Goal: Contribute content: Add original content to the website for others to see

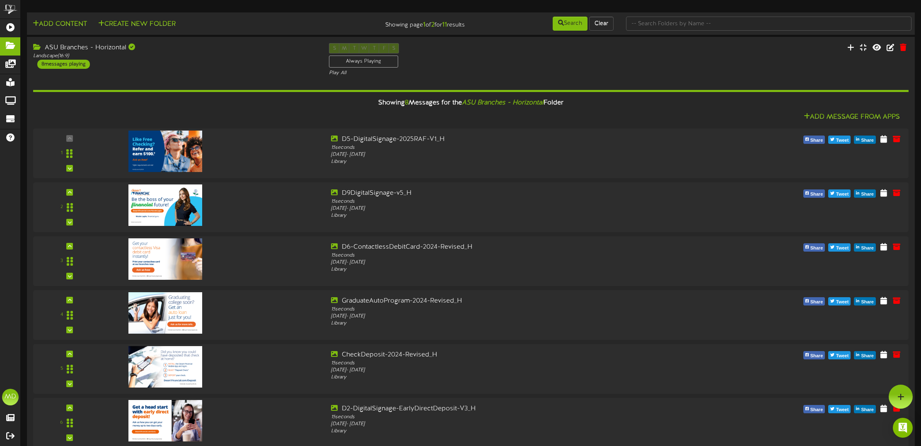
scroll to position [104, 0]
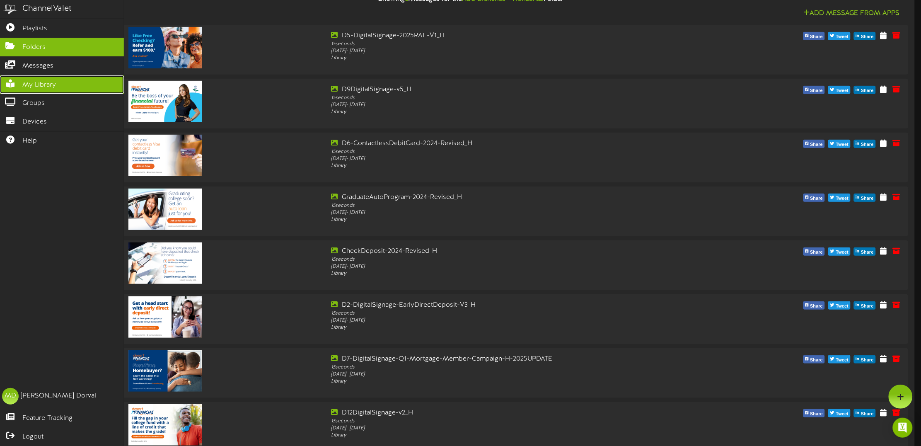
click at [38, 86] on span "My Library" at bounding box center [39, 85] width 34 height 10
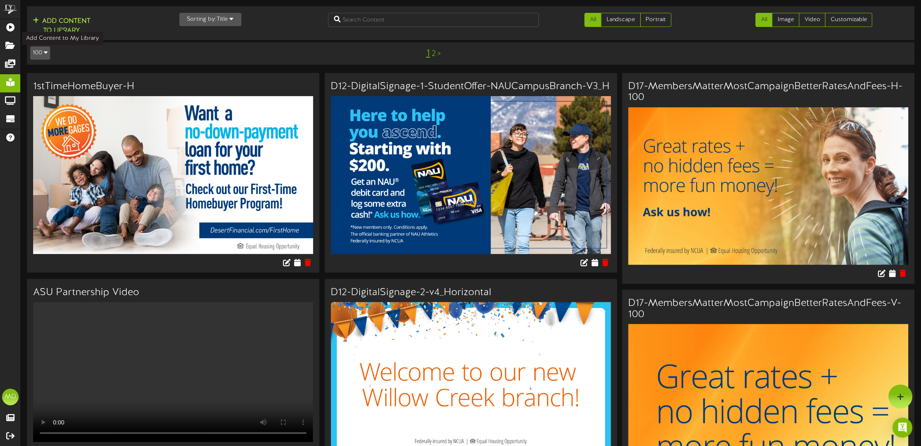
click at [63, 19] on button "Add Content to Library" at bounding box center [61, 26] width 63 height 20
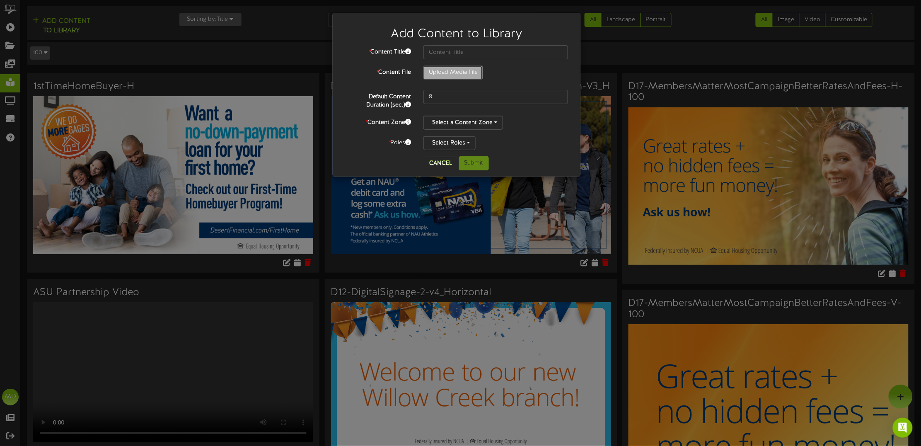
click at [440, 68] on input "Upload Media File" at bounding box center [32, 95] width 902 height 59
type input "**********"
type input "D6-ContactlessDebitCard-H-2025UPDATE"
drag, startPoint x: 438, startPoint y: 92, endPoint x: 425, endPoint y: 96, distance: 13.6
click at [425, 96] on input "8" at bounding box center [495, 97] width 145 height 14
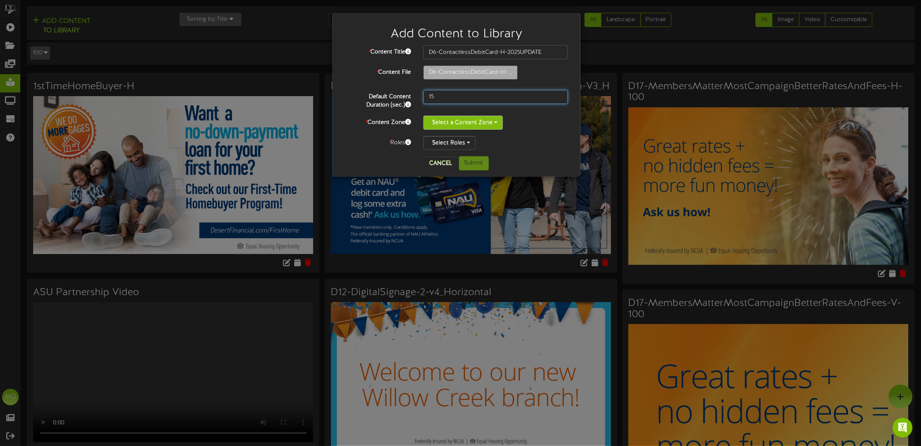
type input "15"
click at [496, 123] on span "button" at bounding box center [495, 122] width 3 height 2
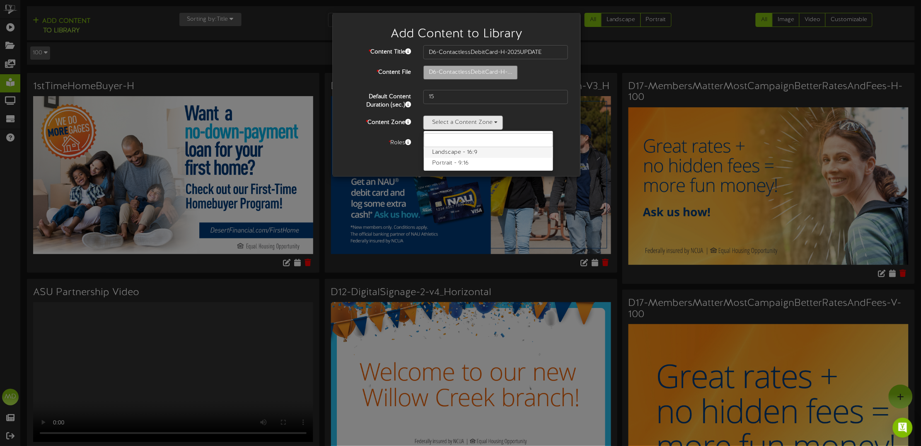
click at [458, 152] on label "Landscape - 16:9" at bounding box center [488, 152] width 129 height 11
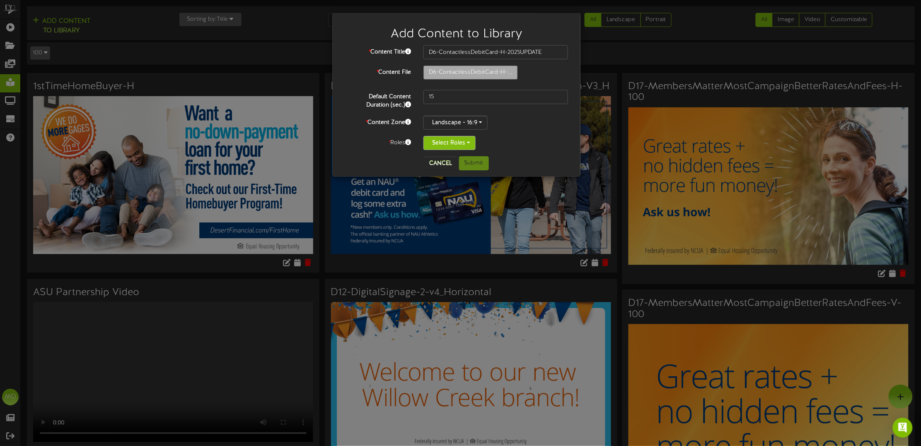
click at [465, 143] on button "Select Roles" at bounding box center [449, 143] width 52 height 14
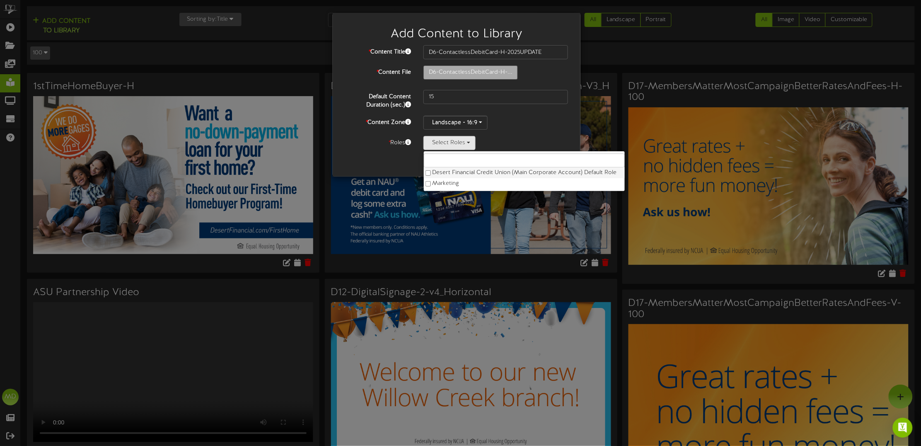
click at [457, 174] on label "Desert Financial Credit Union (Main Corporate Account) Default Role" at bounding box center [524, 172] width 201 height 11
click at [382, 158] on div "Cancel Submit" at bounding box center [456, 163] width 235 height 14
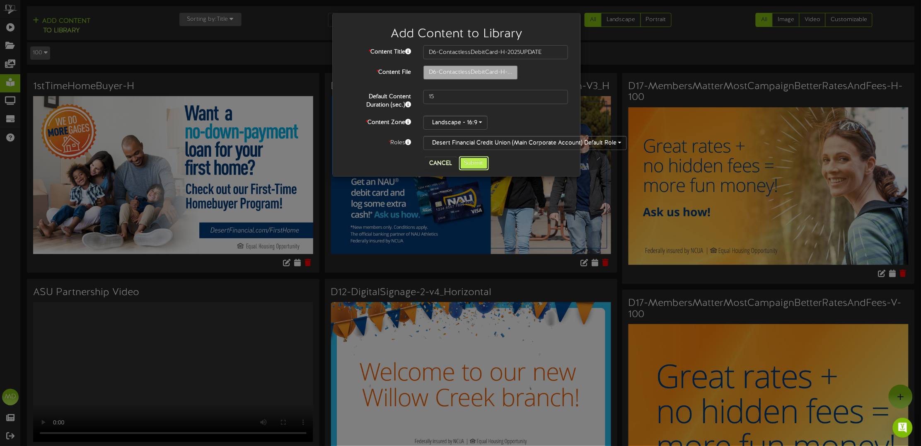
click at [469, 163] on button "Submit" at bounding box center [474, 163] width 30 height 14
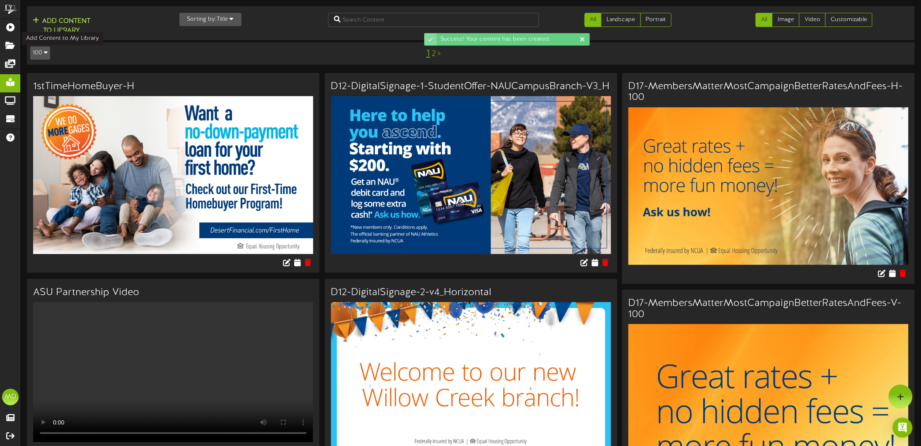
click at [70, 24] on button "Add Content to Library" at bounding box center [61, 26] width 63 height 20
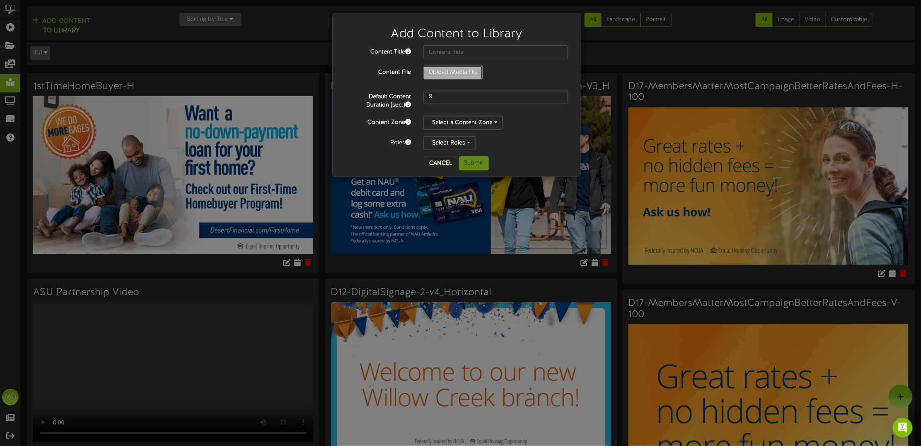
click at [455, 71] on input "Upload Media File" at bounding box center [32, 95] width 902 height 59
type input "**********"
type input "D6-ContactlessDebitCard-V-2025UPDATE"
click at [455, 99] on input "8" at bounding box center [495, 97] width 145 height 14
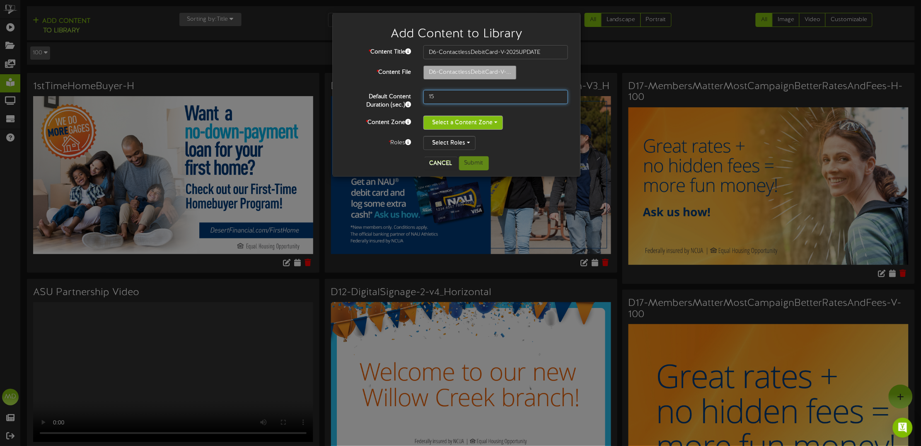
type input "15"
click at [495, 123] on span "button" at bounding box center [495, 122] width 3 height 2
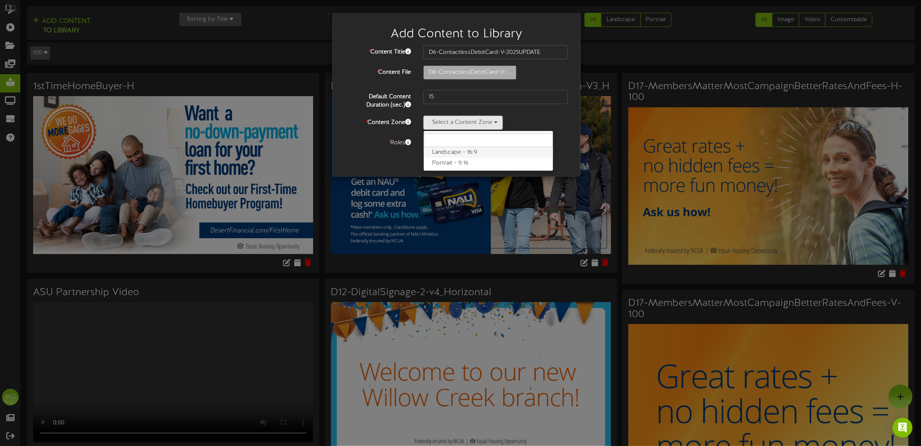
click at [460, 156] on label "Landscape - 16:9" at bounding box center [488, 152] width 129 height 11
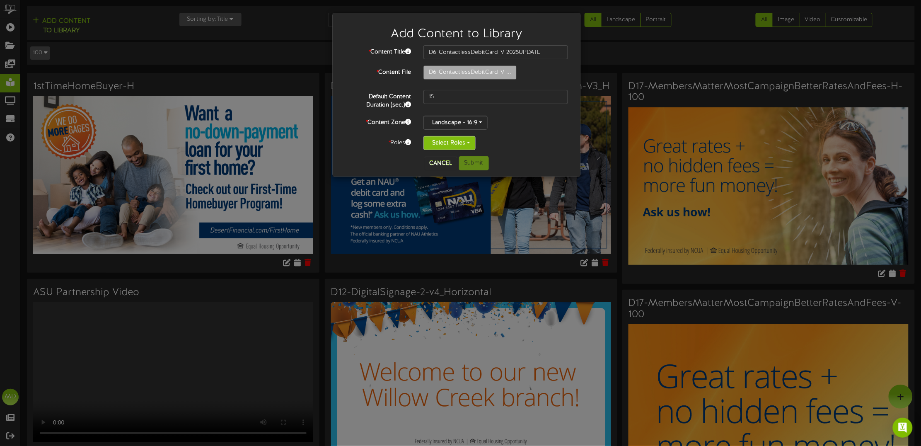
click at [468, 143] on span "button" at bounding box center [468, 143] width 3 height 2
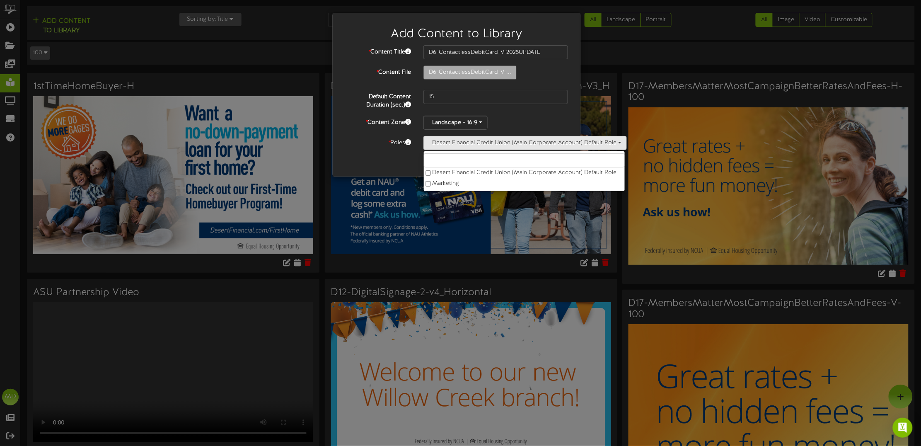
click at [389, 166] on div "Cancel Submit" at bounding box center [456, 163] width 235 height 14
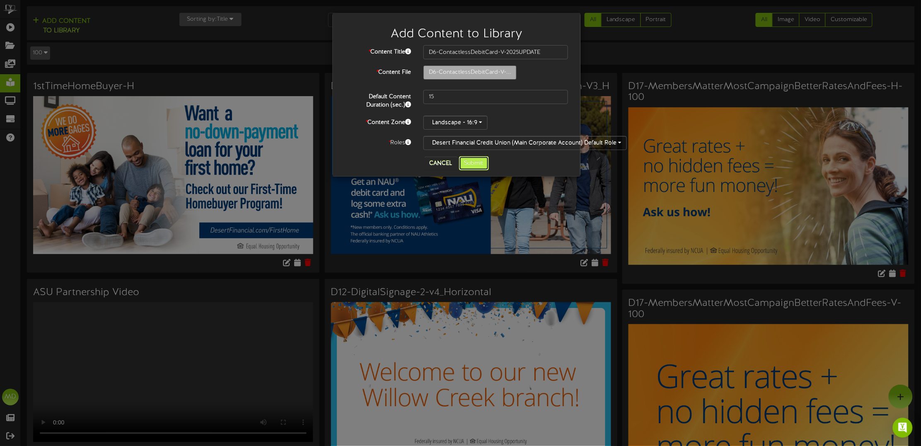
click at [477, 165] on button "Submit" at bounding box center [474, 163] width 30 height 14
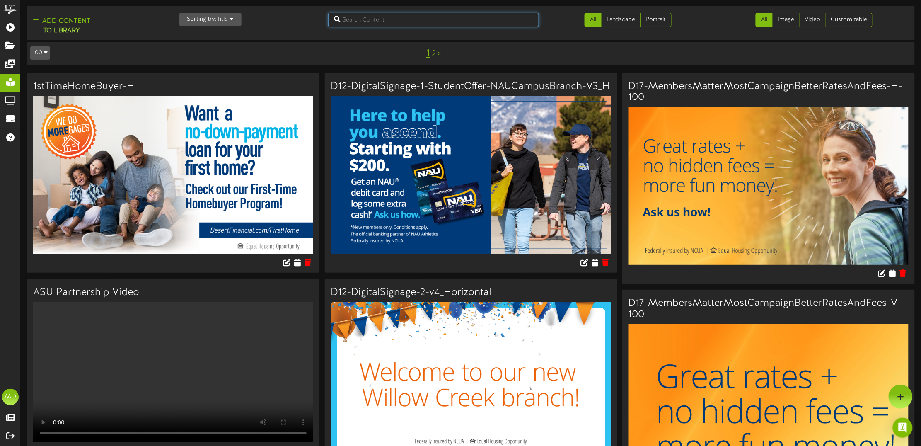
click at [371, 17] on input "text" at bounding box center [433, 20] width 211 height 14
type input "D6"
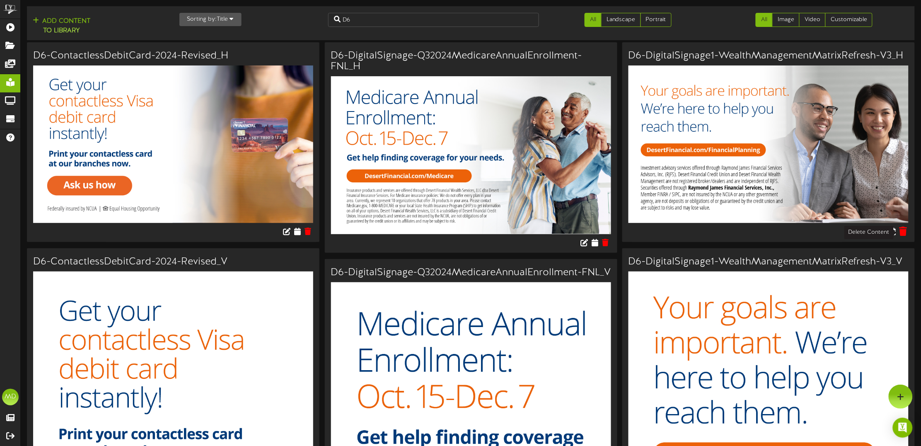
click at [905, 232] on icon at bounding box center [903, 231] width 8 height 9
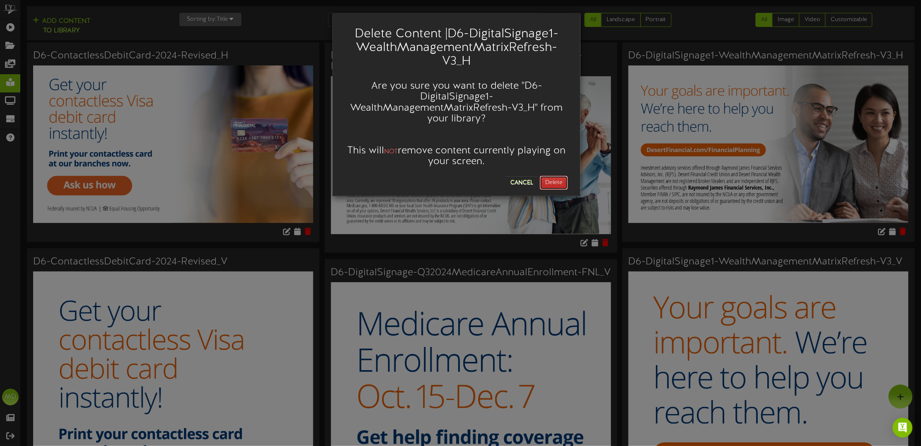
click at [548, 182] on button "Delete" at bounding box center [554, 183] width 28 height 14
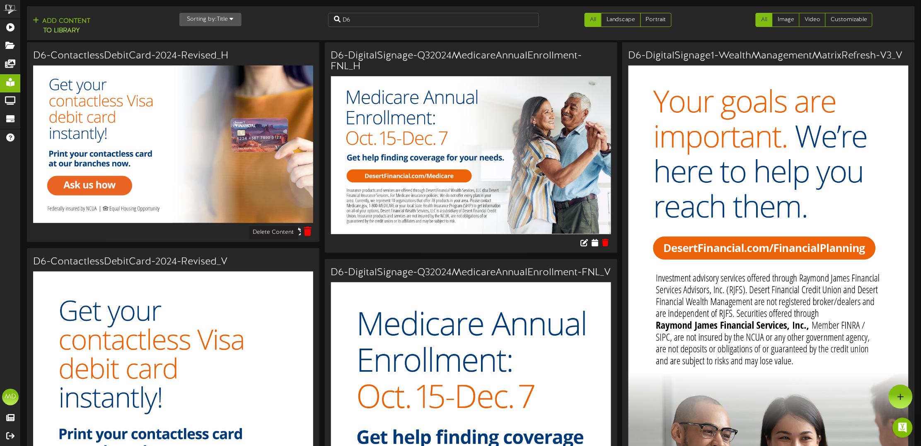
click at [310, 232] on icon at bounding box center [308, 231] width 8 height 9
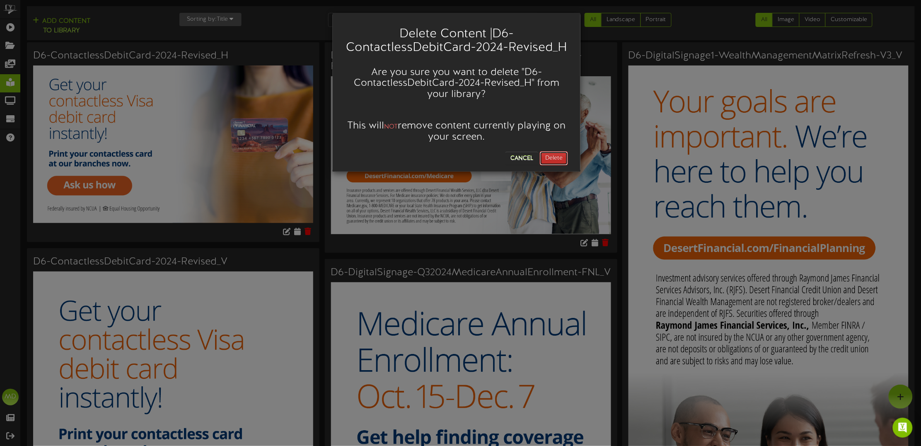
click at [560, 157] on button "Delete" at bounding box center [554, 158] width 28 height 14
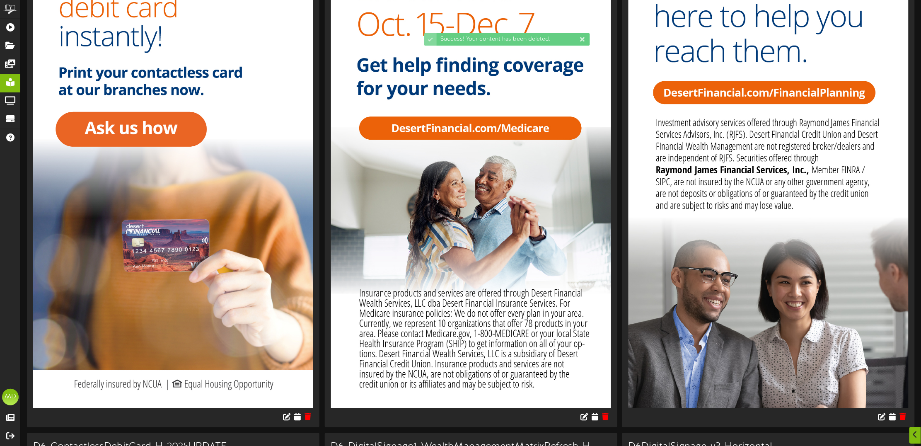
scroll to position [259, 0]
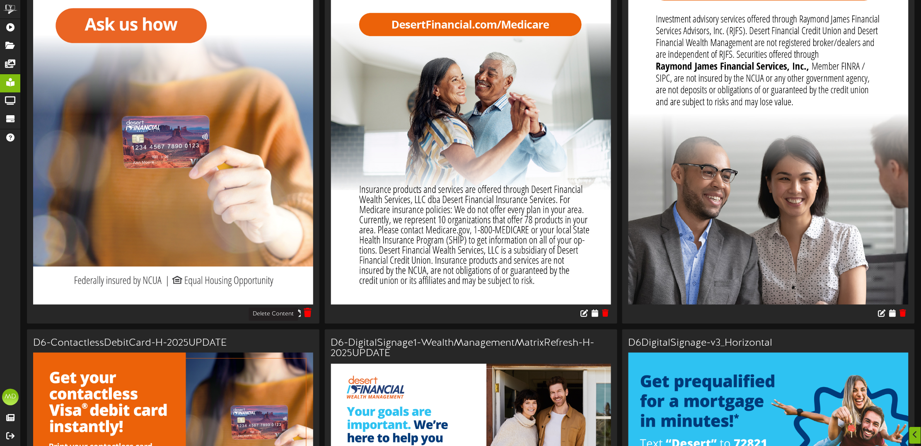
click at [307, 313] on icon at bounding box center [308, 312] width 8 height 9
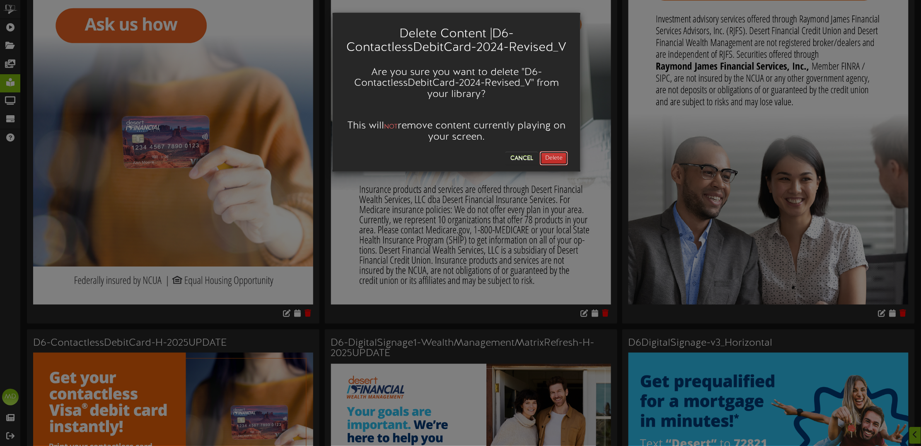
click at [550, 157] on button "Delete" at bounding box center [554, 158] width 28 height 14
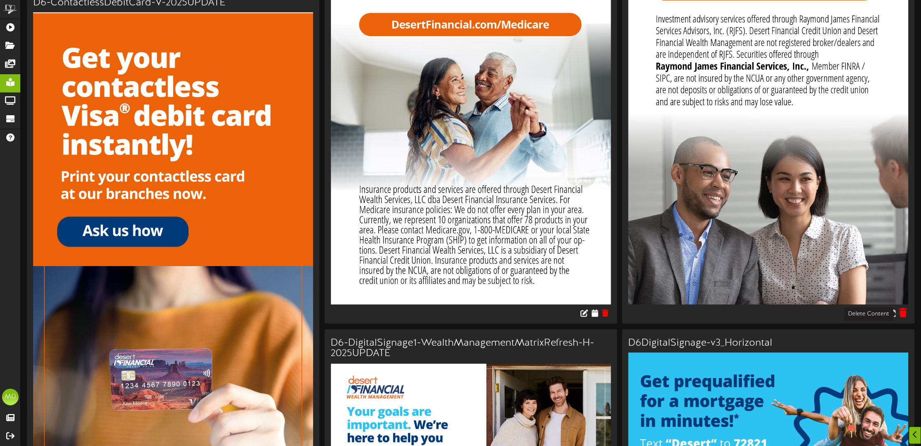
click at [903, 314] on icon at bounding box center [903, 312] width 8 height 9
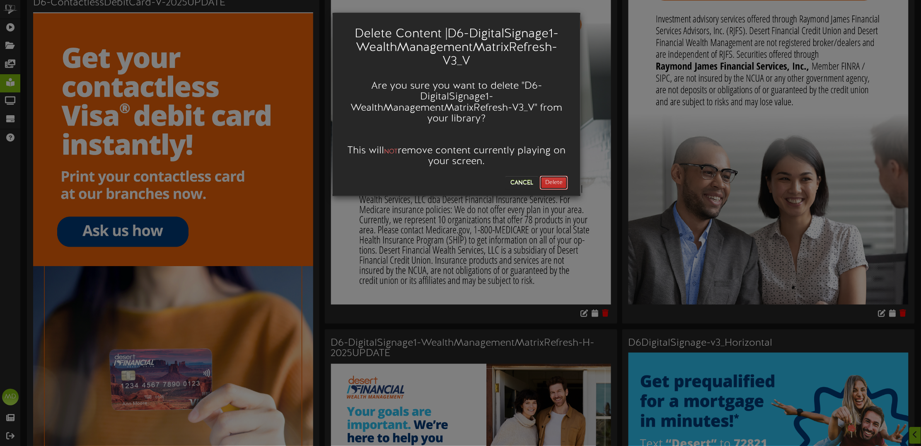
click at [544, 181] on button "Delete" at bounding box center [554, 183] width 28 height 14
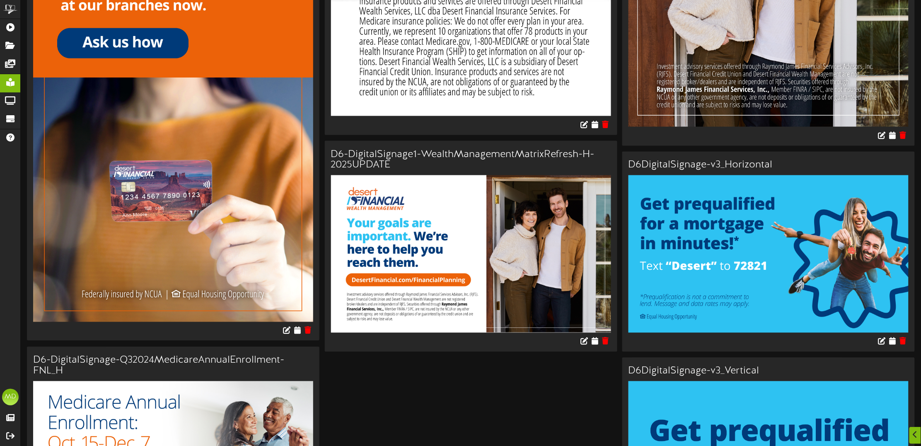
scroll to position [466, 0]
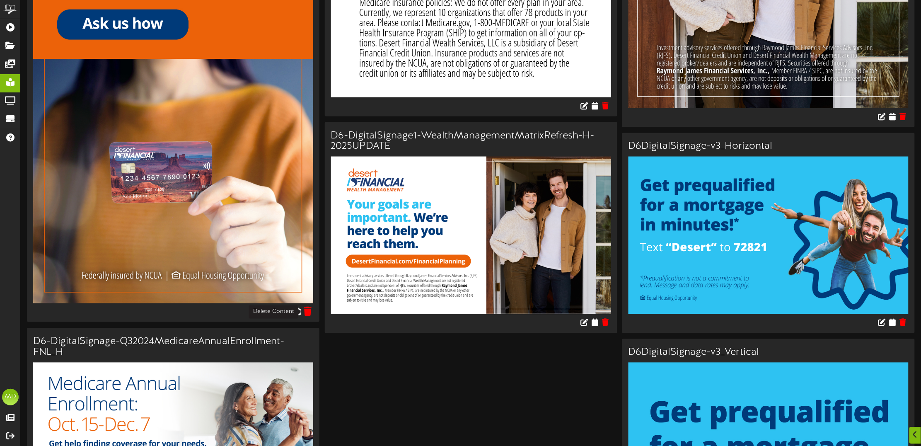
click at [309, 315] on icon at bounding box center [308, 311] width 8 height 9
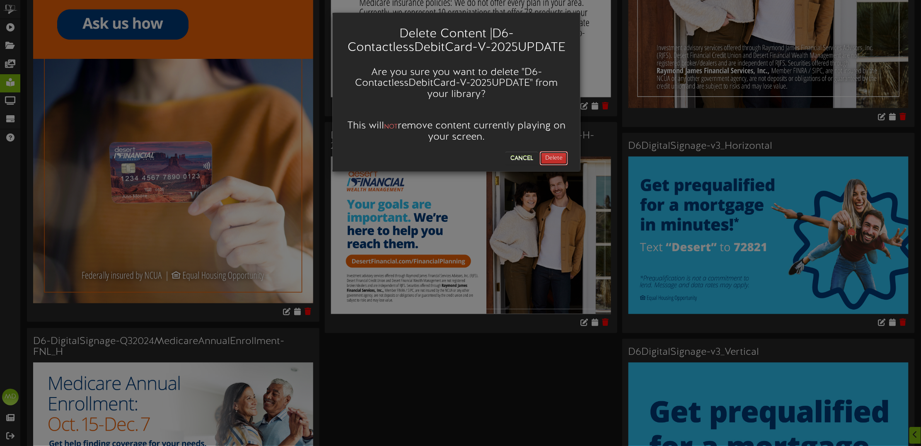
click at [550, 157] on button "Delete" at bounding box center [554, 158] width 28 height 14
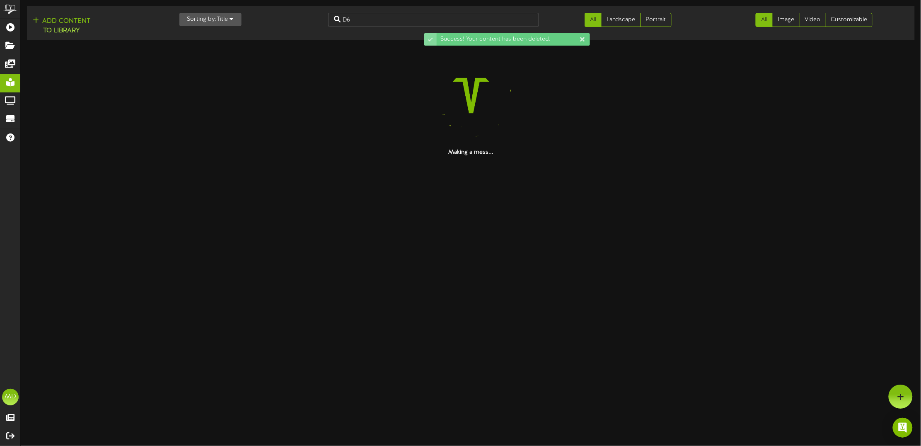
scroll to position [0, 0]
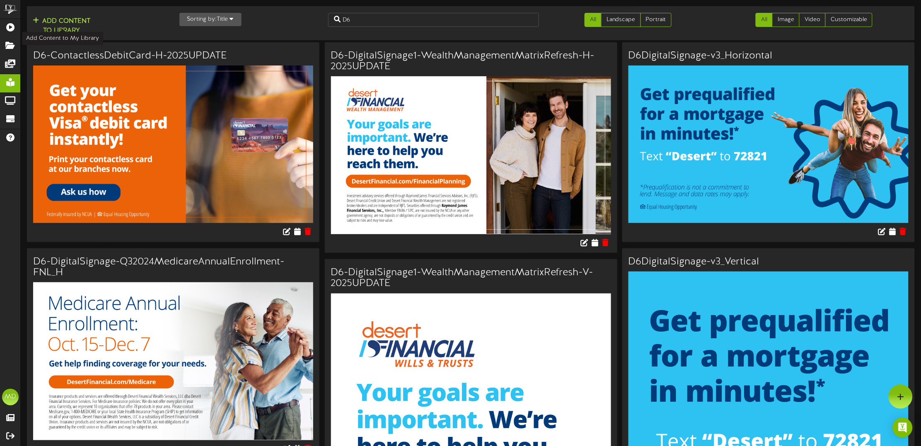
click at [59, 22] on button "Add Content to Library" at bounding box center [61, 26] width 63 height 20
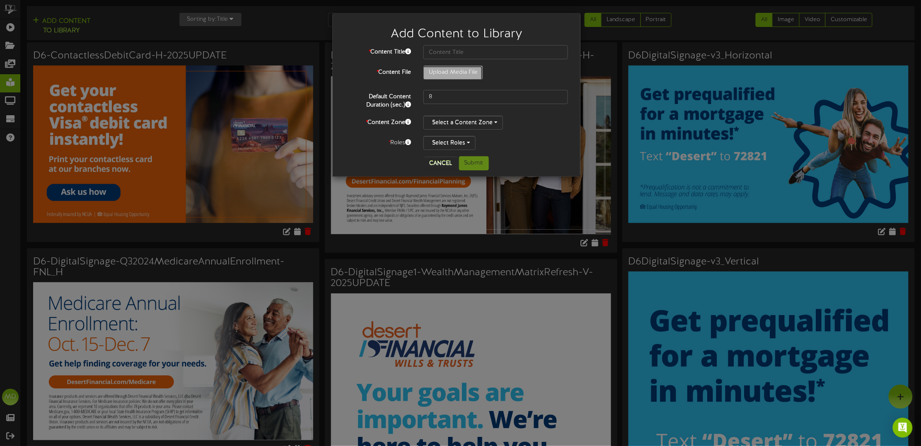
click at [471, 69] on input "Upload Media File" at bounding box center [32, 95] width 902 height 59
type input "**********"
type input "D6-ContactlessDebitCard-V-2025UPDATE"
drag, startPoint x: 442, startPoint y: 96, endPoint x: 421, endPoint y: 94, distance: 21.2
click at [421, 94] on div "8" at bounding box center [495, 97] width 157 height 14
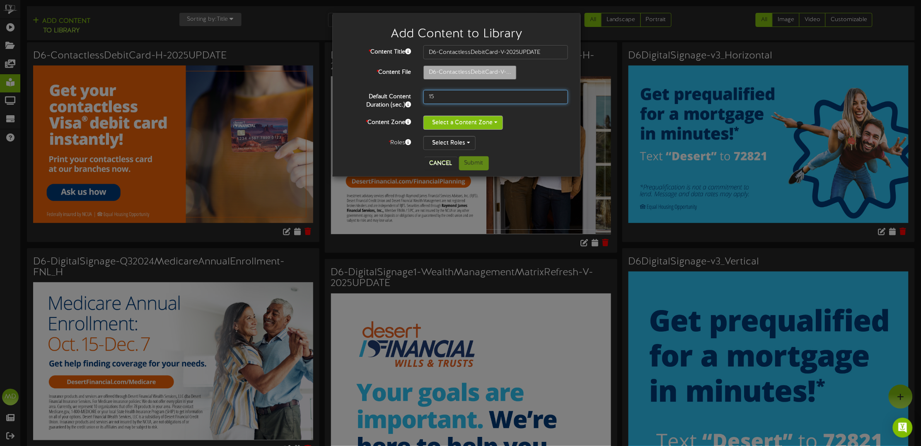
type input "15"
click at [485, 120] on button "Select a Content Zone" at bounding box center [463, 123] width 80 height 14
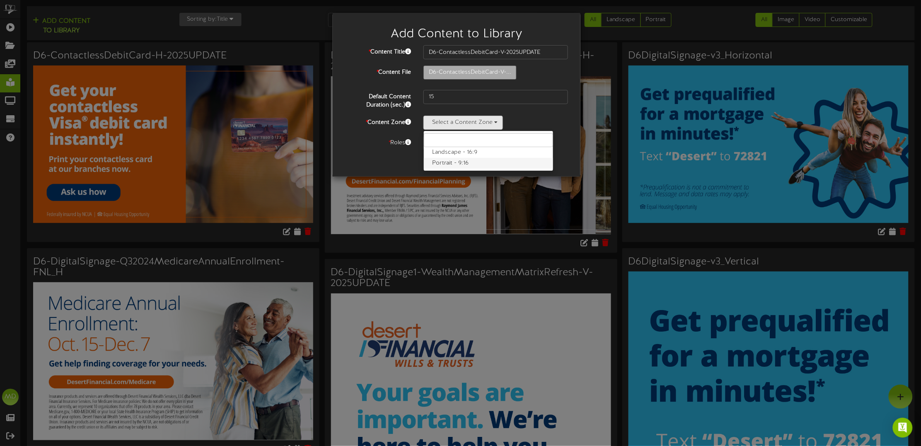
click at [456, 162] on label "Portrait - 9:16" at bounding box center [488, 163] width 129 height 11
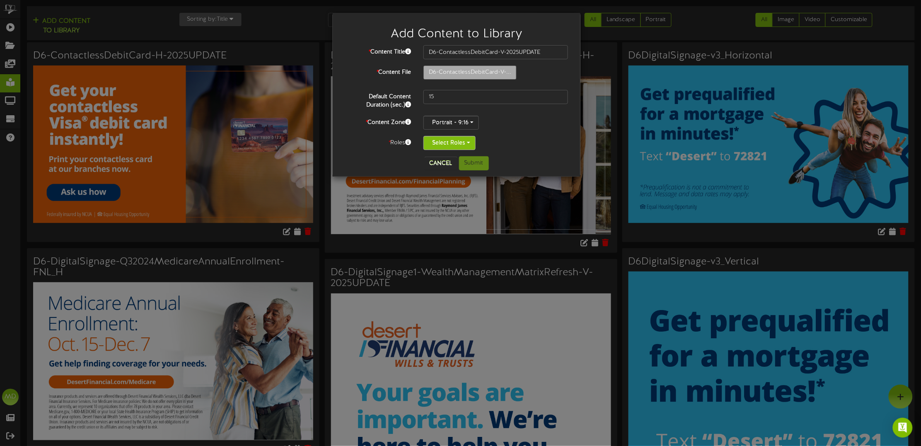
click at [466, 142] on button "Select Roles" at bounding box center [449, 143] width 52 height 14
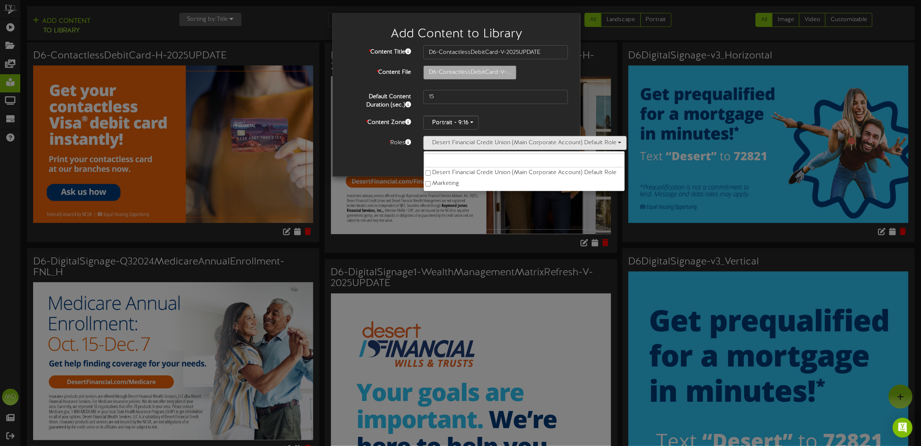
click at [399, 160] on div "Cancel Submit" at bounding box center [456, 163] width 235 height 14
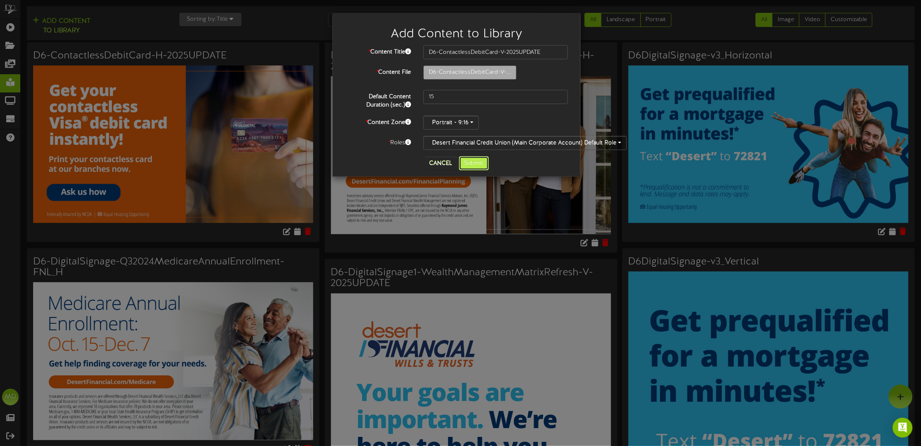
click at [473, 164] on button "Submit" at bounding box center [474, 163] width 30 height 14
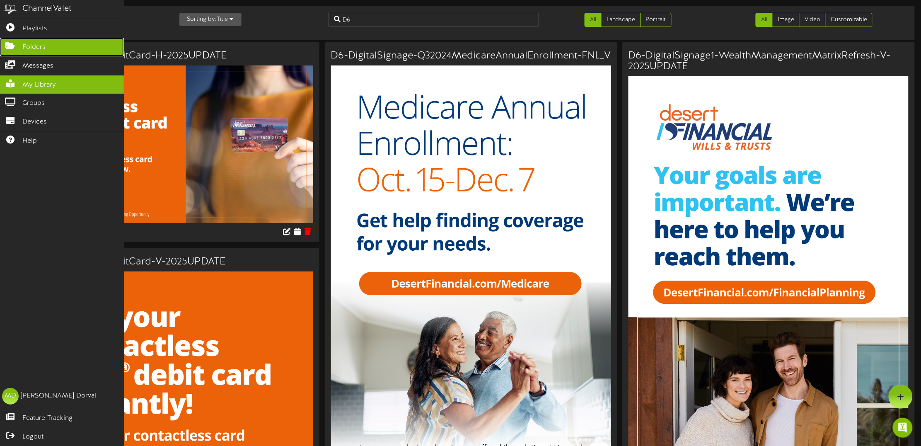
click at [10, 43] on icon at bounding box center [10, 45] width 21 height 6
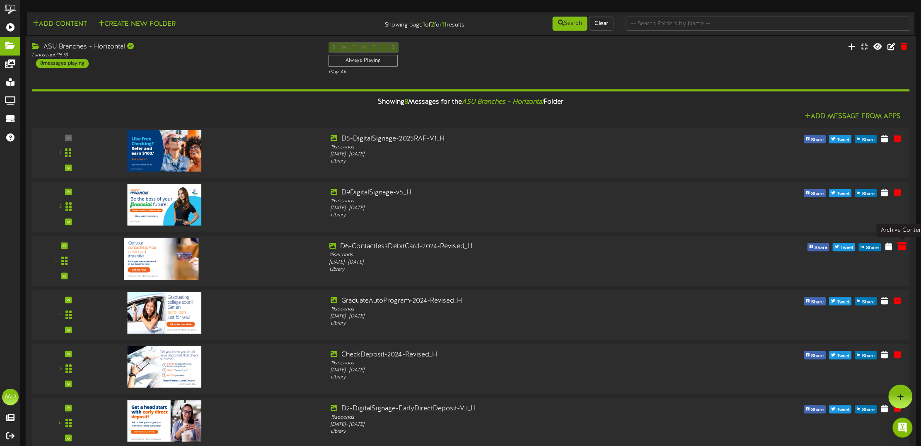
click at [902, 247] on icon at bounding box center [901, 246] width 9 height 9
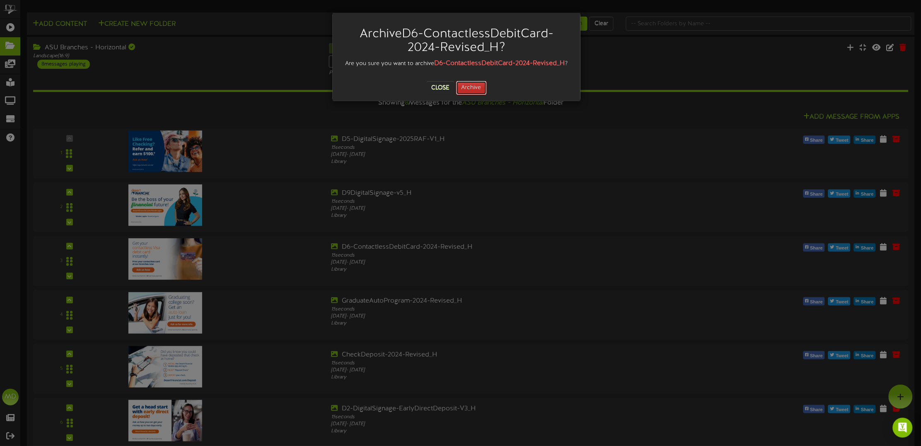
click at [477, 95] on button "Archive" at bounding box center [471, 88] width 31 height 14
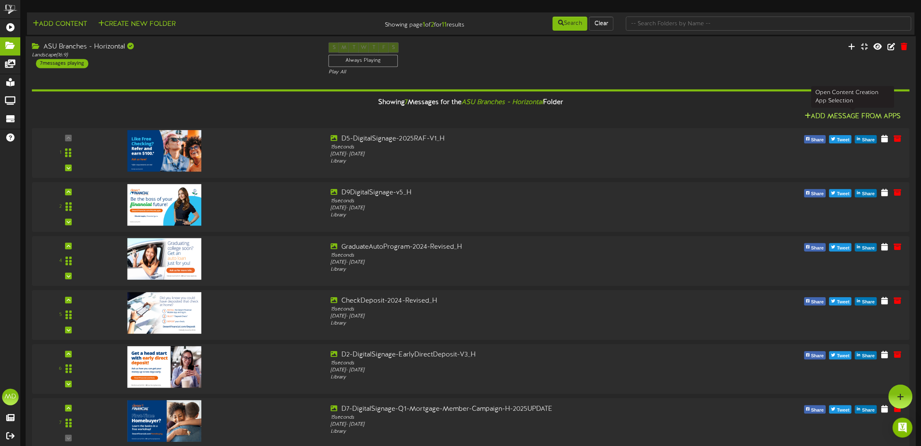
click at [862, 116] on button "Add Message From Apps" at bounding box center [853, 116] width 102 height 10
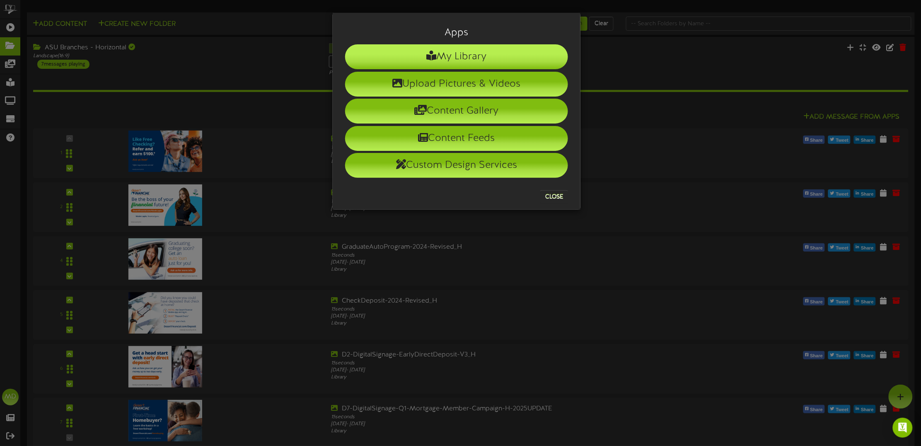
click at [443, 48] on li "My Library" at bounding box center [456, 56] width 223 height 25
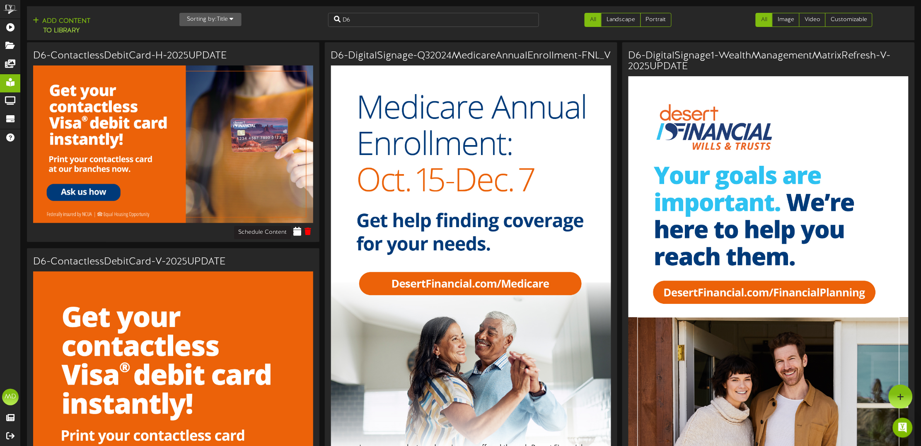
click at [295, 231] on icon at bounding box center [297, 231] width 8 height 9
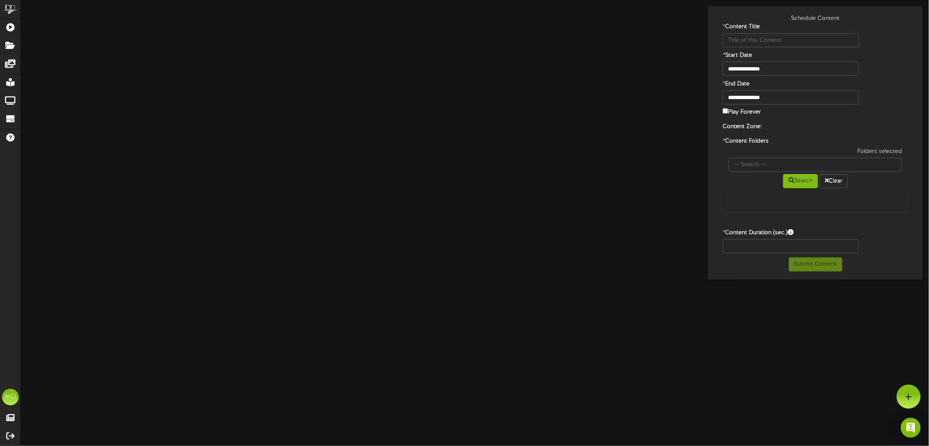
type input "D6-ContactlessDebitCard-H-2025UPDATE"
type input "8"
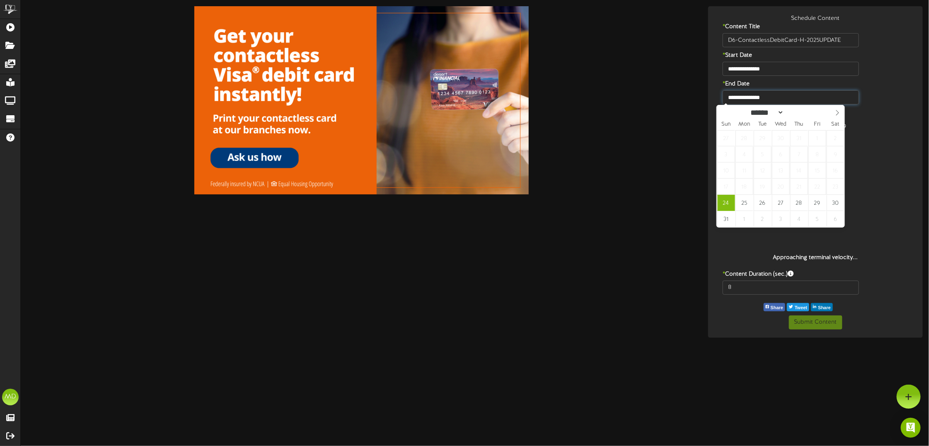
click at [753, 98] on input "**********" at bounding box center [791, 97] width 136 height 14
type input "**********"
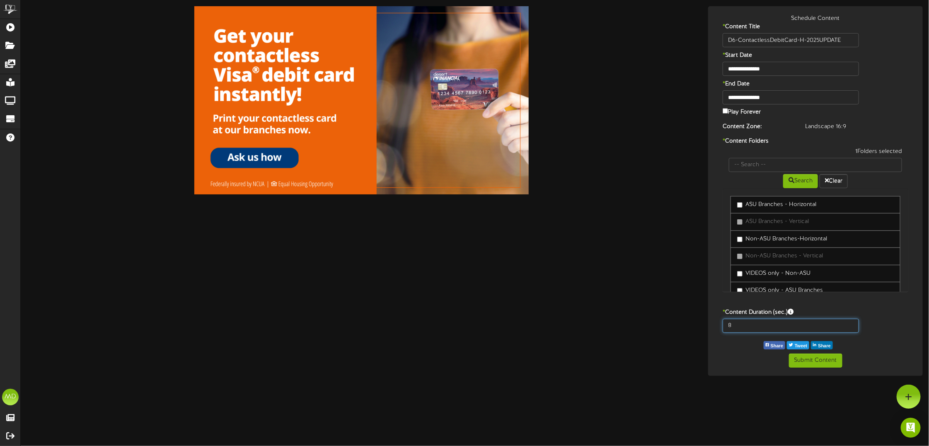
drag, startPoint x: 743, startPoint y: 323, endPoint x: 721, endPoint y: 310, distance: 25.3
click at [722, 325] on div "8" at bounding box center [790, 326] width 149 height 14
type input "15"
click at [823, 359] on button "Submit Content" at bounding box center [815, 360] width 53 height 14
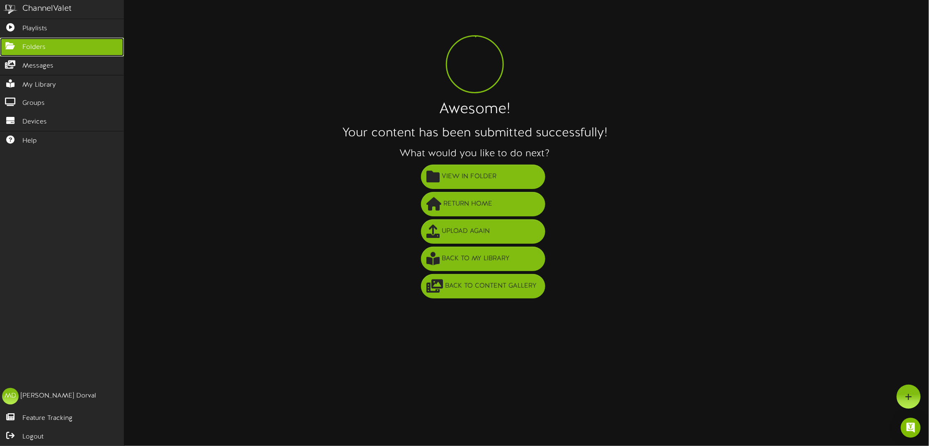
click at [10, 40] on link "Folders" at bounding box center [62, 47] width 124 height 19
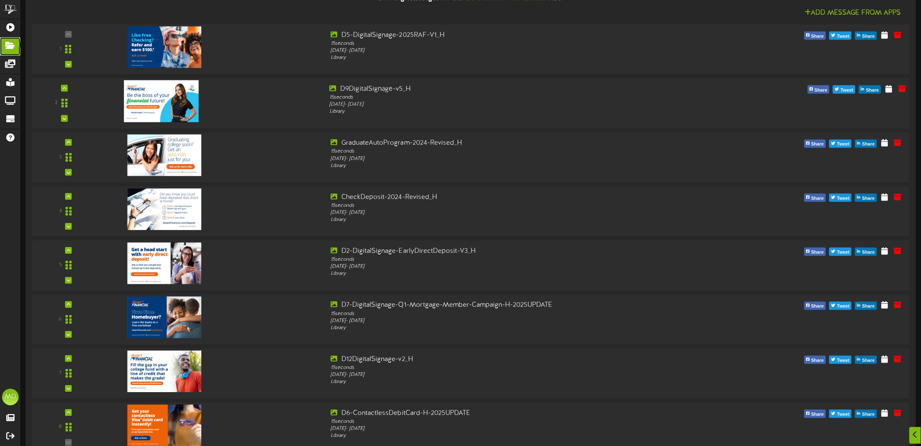
scroll to position [155, 0]
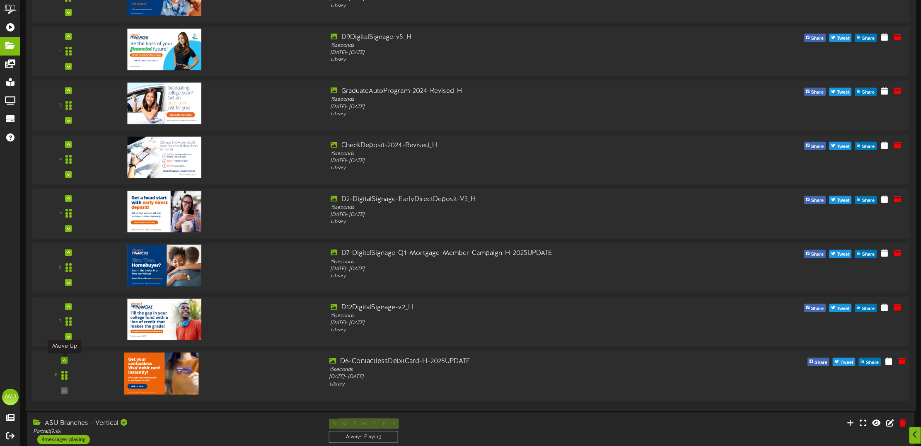
click at [63, 361] on icon at bounding box center [65, 360] width 4 height 4
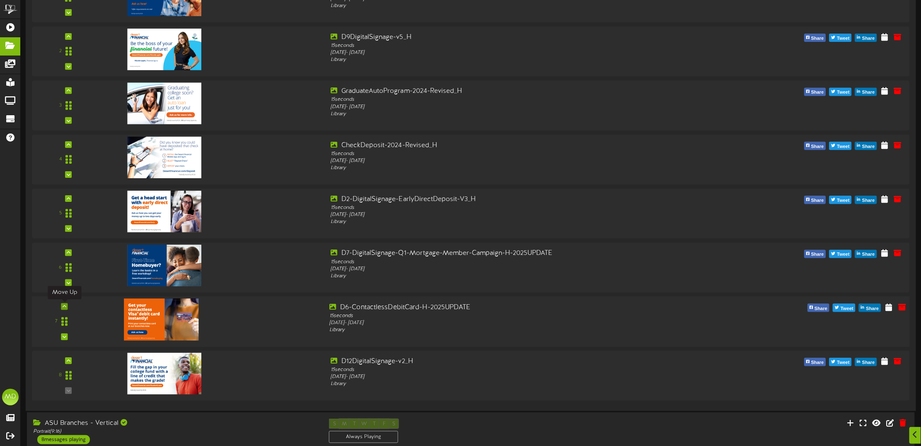
click at [65, 306] on icon at bounding box center [65, 307] width 4 height 4
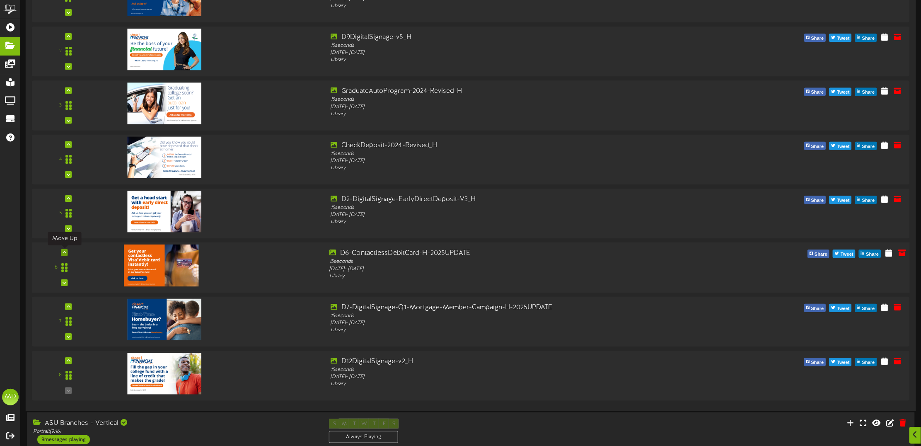
click at [63, 254] on icon at bounding box center [65, 252] width 4 height 4
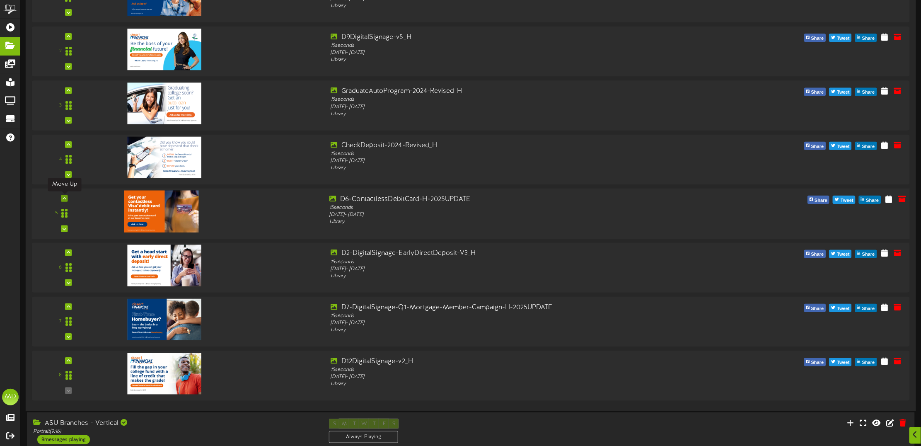
click at [63, 197] on icon at bounding box center [65, 198] width 4 height 4
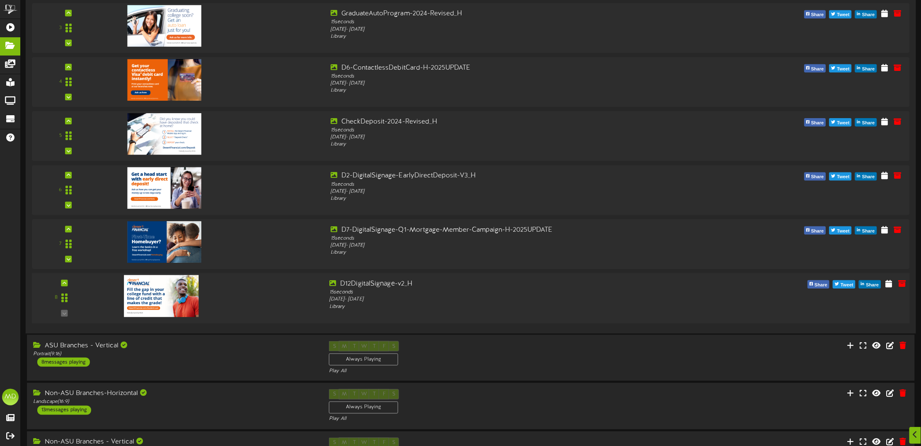
scroll to position [259, 0]
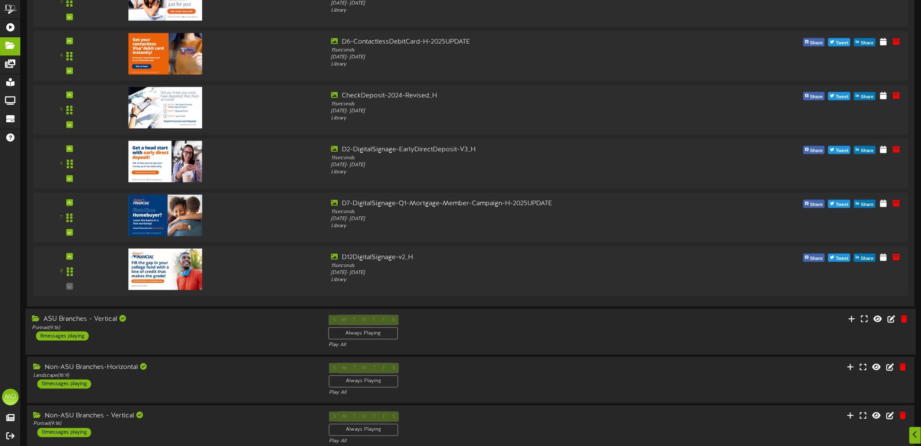
click at [181, 322] on div "ASU Branches - Vertical" at bounding box center [174, 320] width 284 height 10
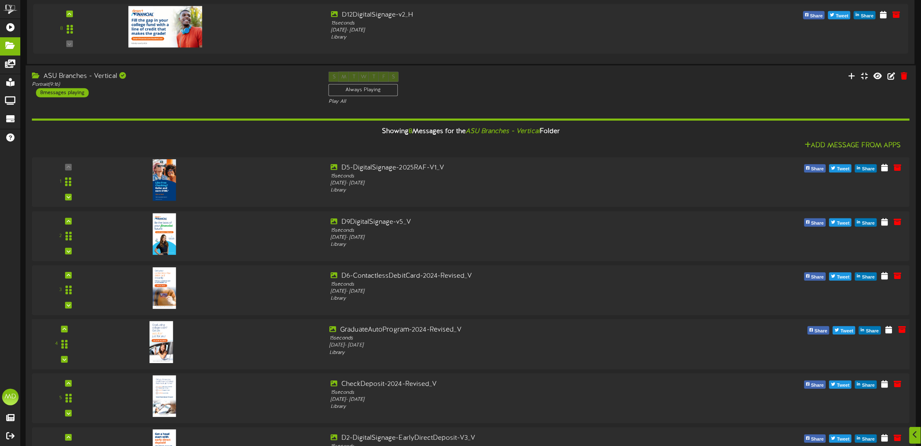
scroll to position [518, 0]
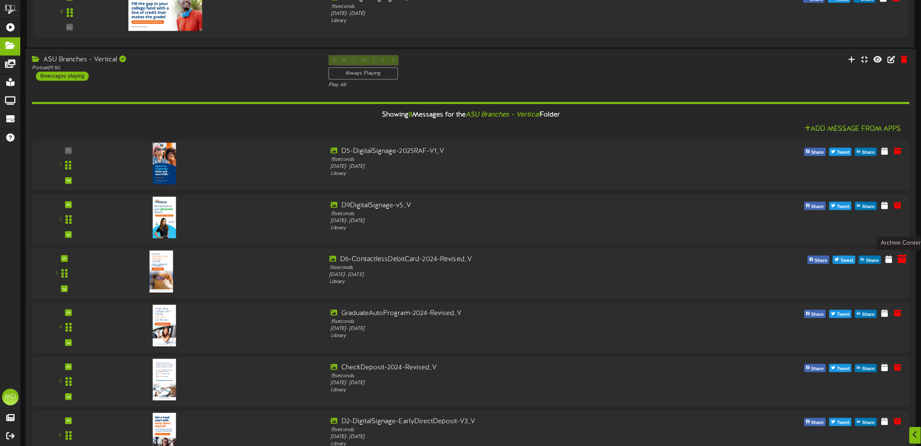
click at [906, 257] on icon at bounding box center [901, 258] width 9 height 9
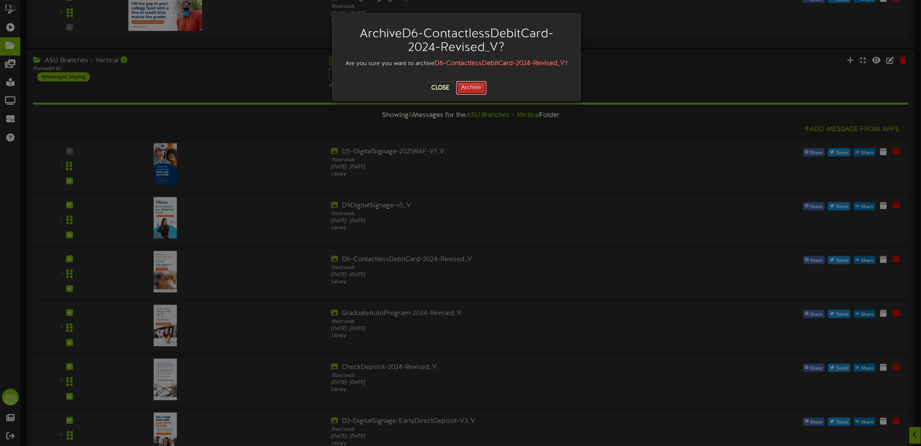
click at [475, 87] on button "Archive" at bounding box center [471, 88] width 31 height 14
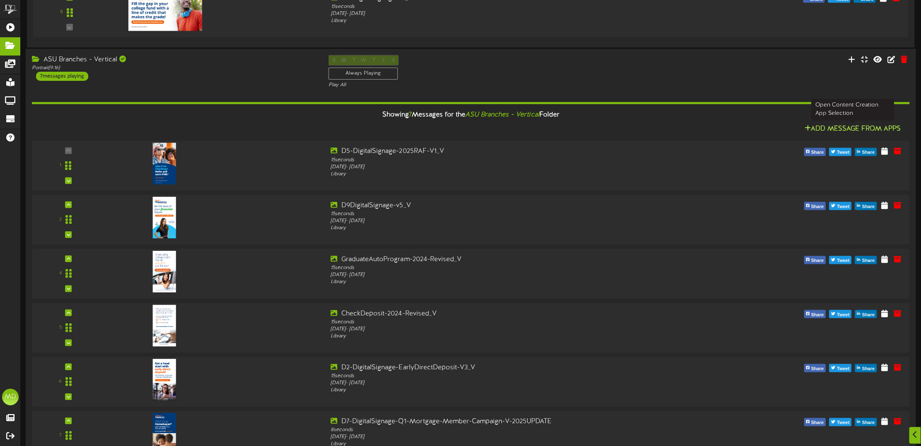
click at [856, 129] on button "Add Message From Apps" at bounding box center [853, 129] width 102 height 10
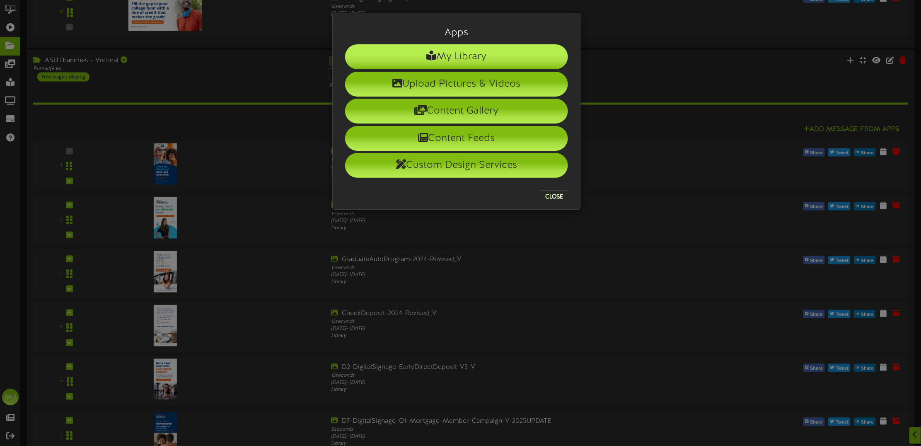
click at [467, 57] on li "My Library" at bounding box center [456, 56] width 223 height 25
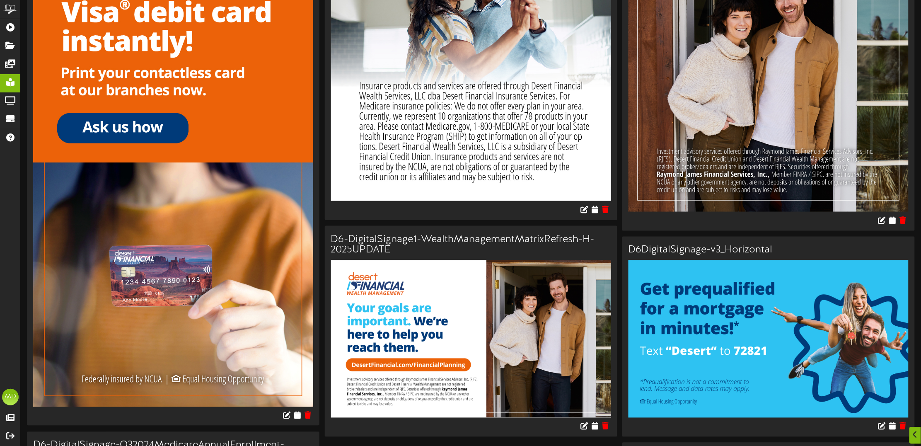
scroll to position [414, 0]
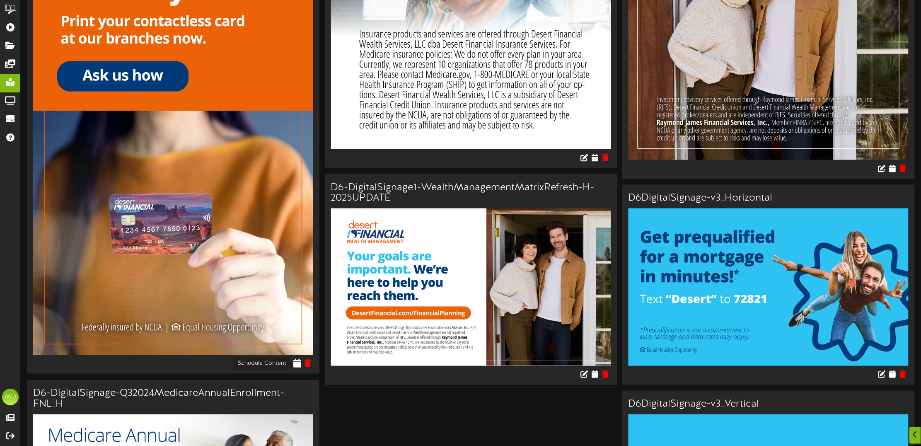
click at [297, 365] on icon at bounding box center [297, 362] width 8 height 9
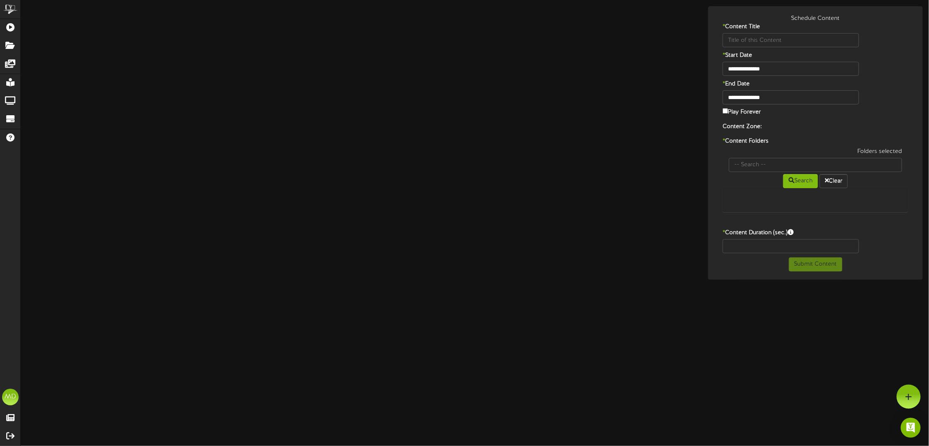
type input "D6-ContactlessDebitCard-V-2025UPDATE"
type input "8"
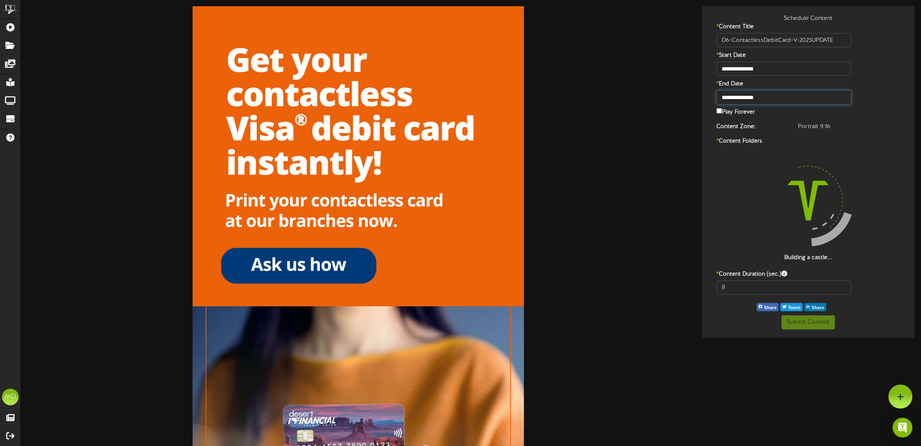
click at [749, 97] on input "**********" at bounding box center [784, 97] width 135 height 14
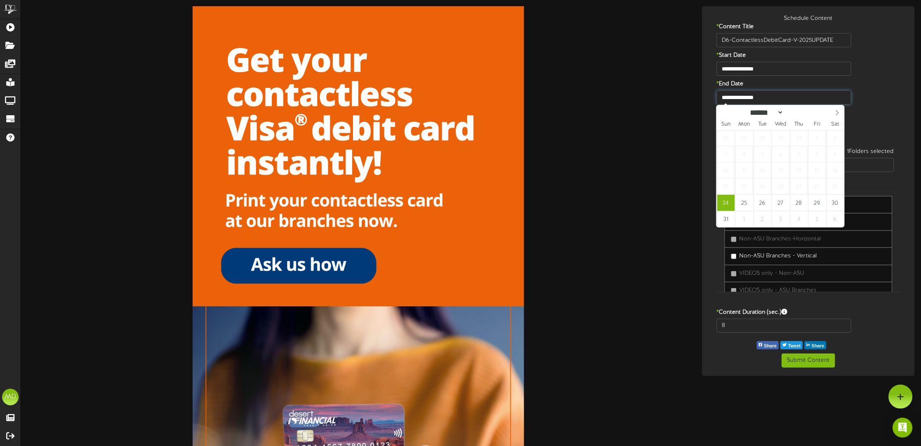
type input "**********"
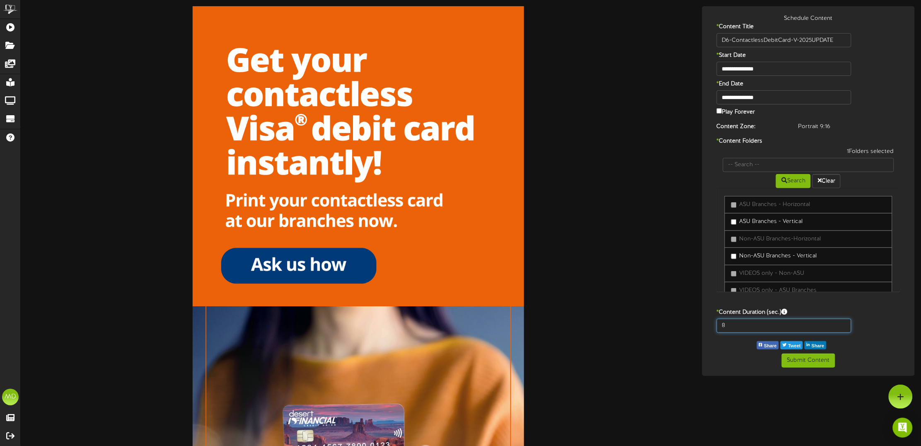
drag, startPoint x: 727, startPoint y: 322, endPoint x: 717, endPoint y: 324, distance: 10.2
click at [717, 324] on input "8" at bounding box center [784, 326] width 135 height 14
type input "15"
click at [817, 363] on button "Submit Content" at bounding box center [808, 360] width 53 height 14
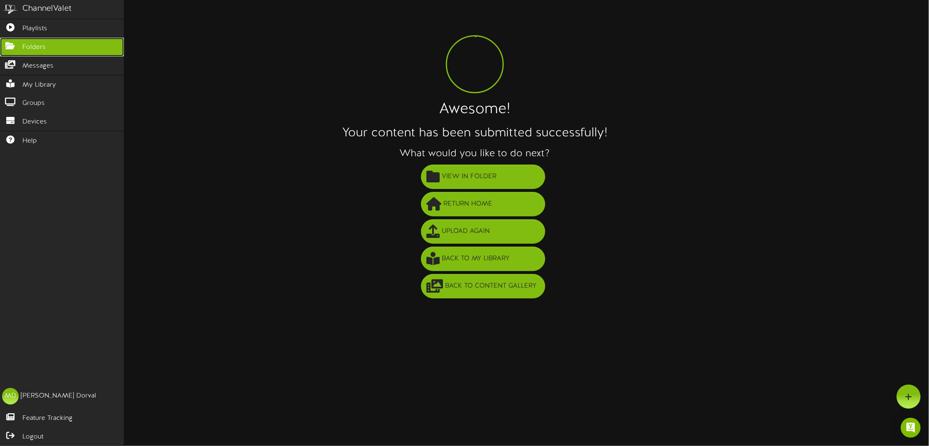
click at [11, 43] on icon at bounding box center [10, 45] width 21 height 6
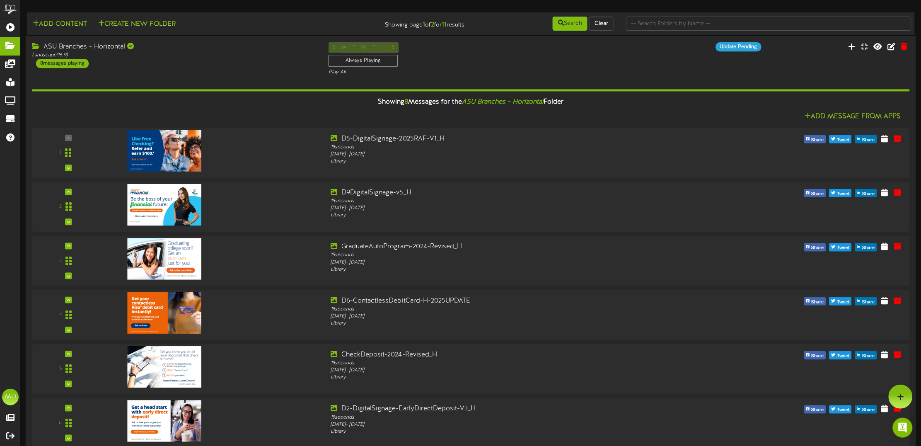
click at [513, 52] on div "S M T W T F S Always Playing Play All" at bounding box center [470, 59] width 297 height 34
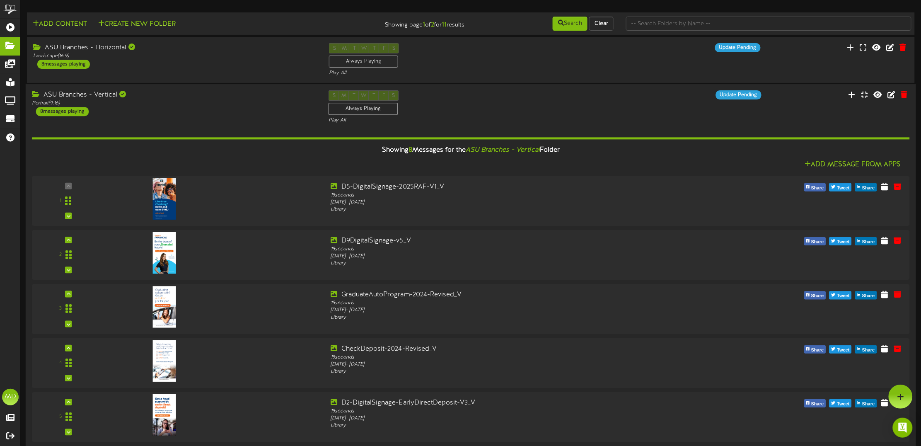
click at [474, 101] on div "S M T W T F S Always Playing Play All" at bounding box center [470, 107] width 297 height 34
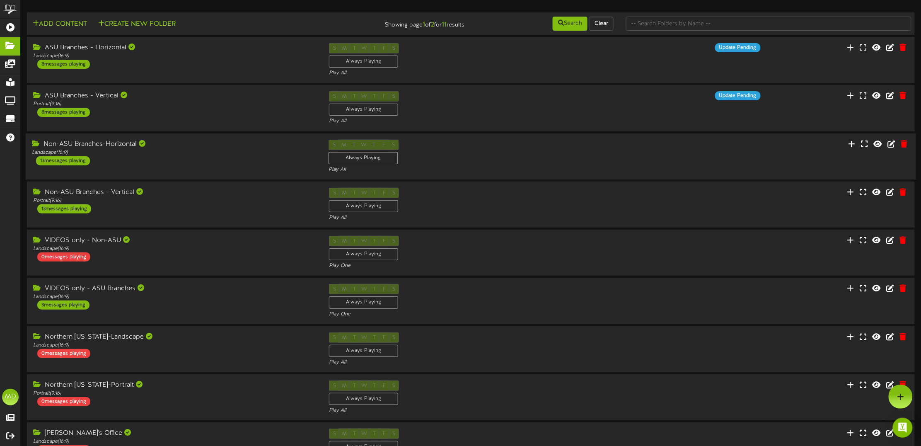
click at [497, 150] on div "S M T W T F S Always Playing Play All" at bounding box center [470, 156] width 297 height 34
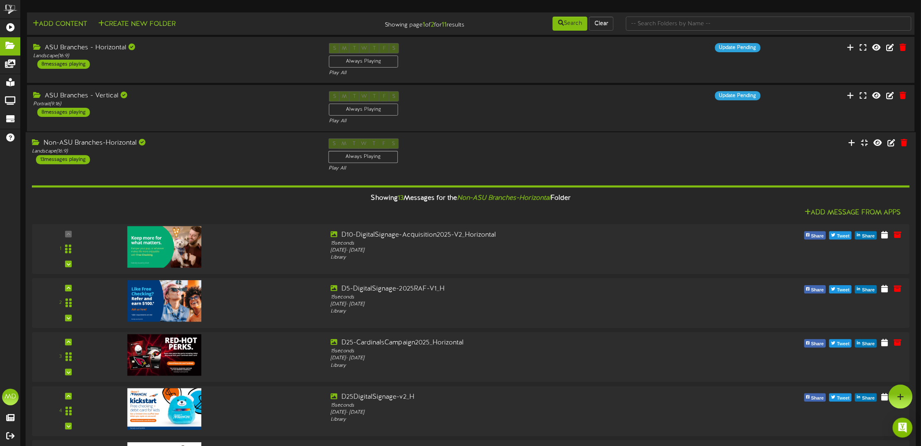
click at [230, 155] on div "Non-ASU Branches-Horizontal Landscape ( 16:9 ) 13 messages playing" at bounding box center [174, 151] width 297 height 26
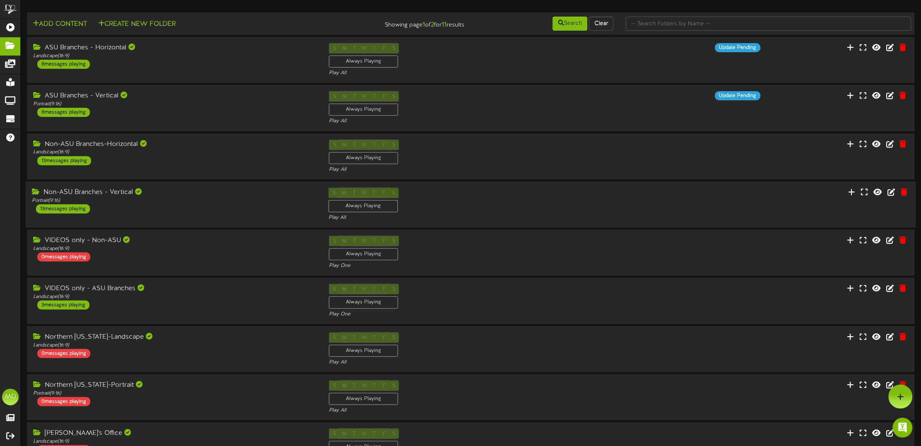
click at [213, 191] on div "Non-ASU Branches - Vertical" at bounding box center [174, 193] width 284 height 10
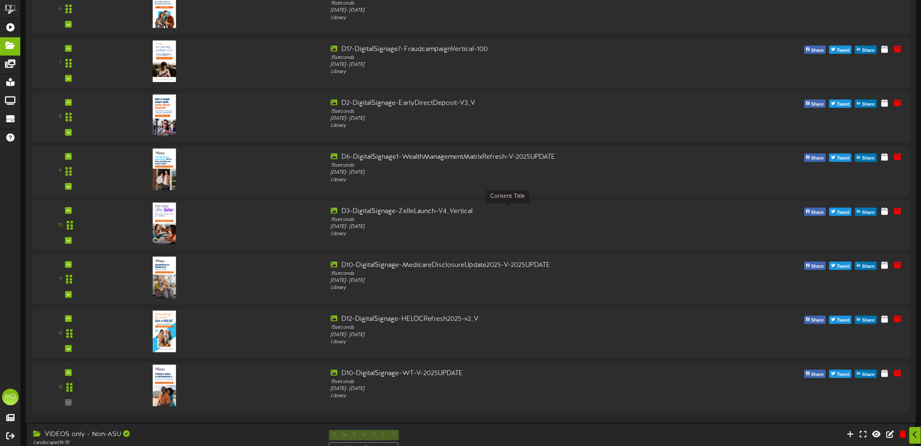
scroll to position [570, 0]
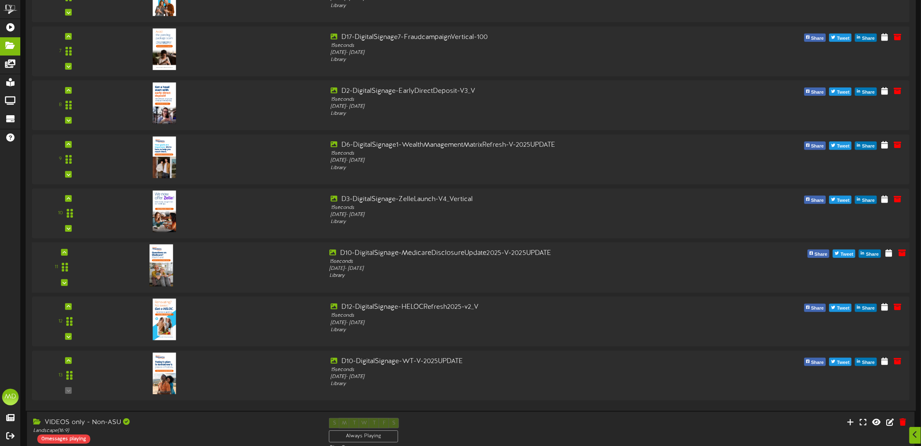
click at [167, 273] on img at bounding box center [162, 265] width 24 height 42
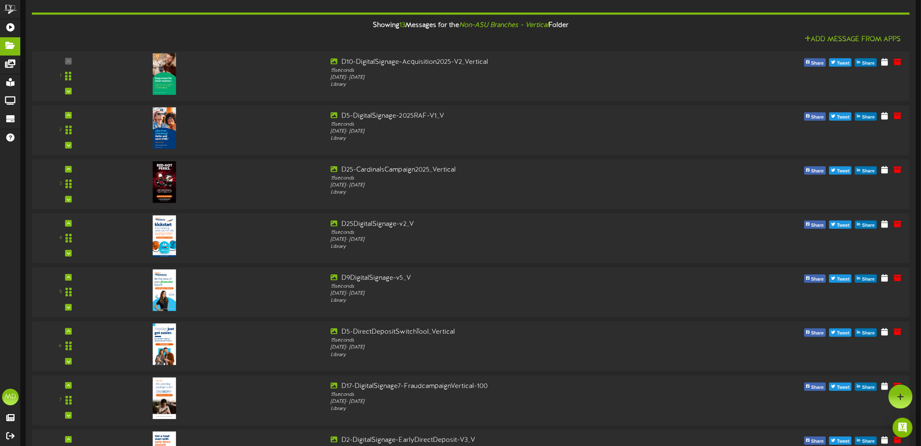
scroll to position [155, 0]
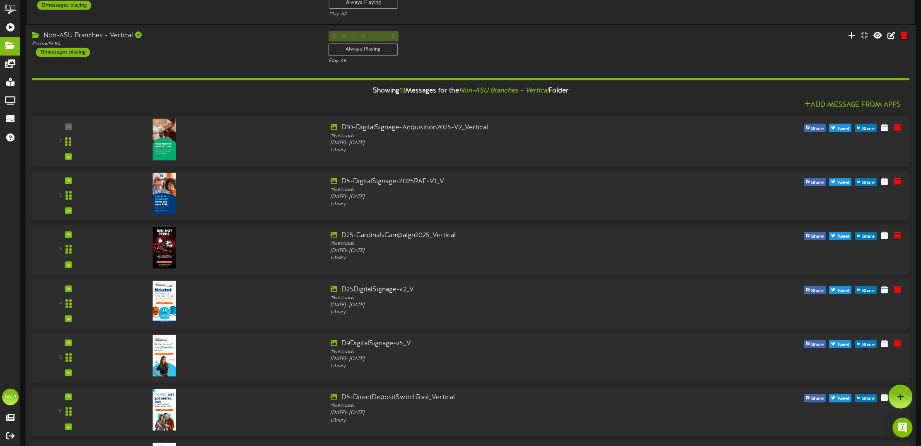
click at [306, 98] on div "Showing 13 Messages for the Non-ASU Branches - Vertical Folder" at bounding box center [471, 91] width 890 height 18
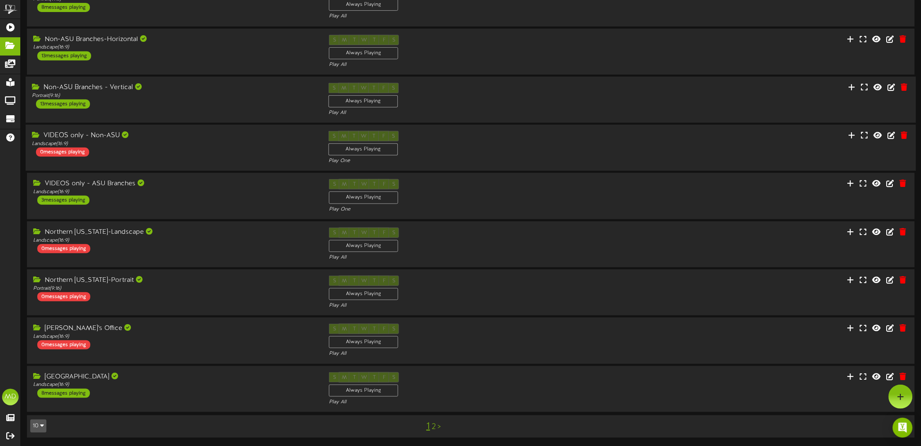
scroll to position [106, 0]
click at [246, 376] on div "[GEOGRAPHIC_DATA]" at bounding box center [174, 377] width 284 height 10
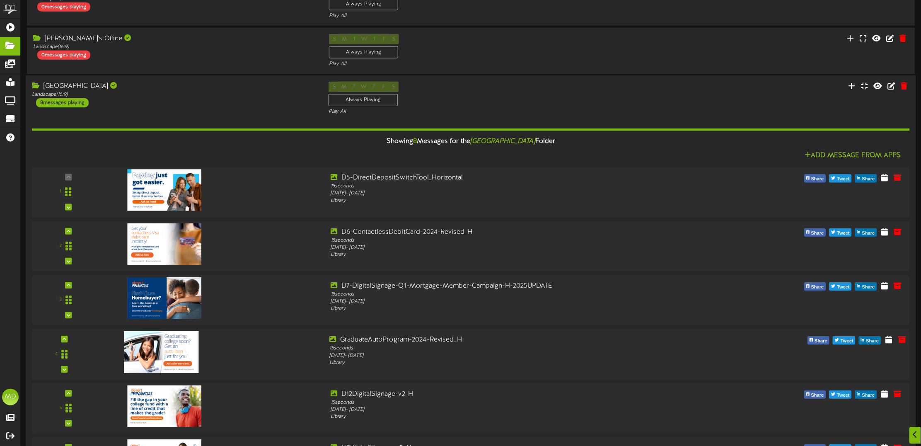
scroll to position [414, 0]
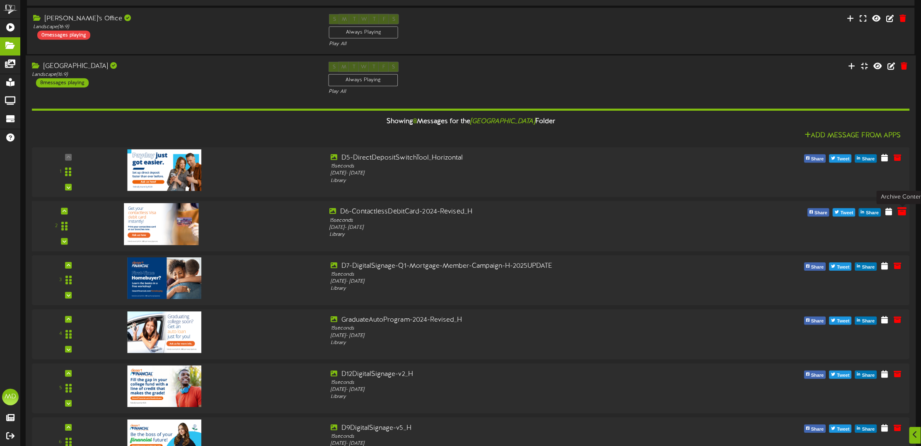
click at [902, 210] on icon at bounding box center [901, 211] width 9 height 9
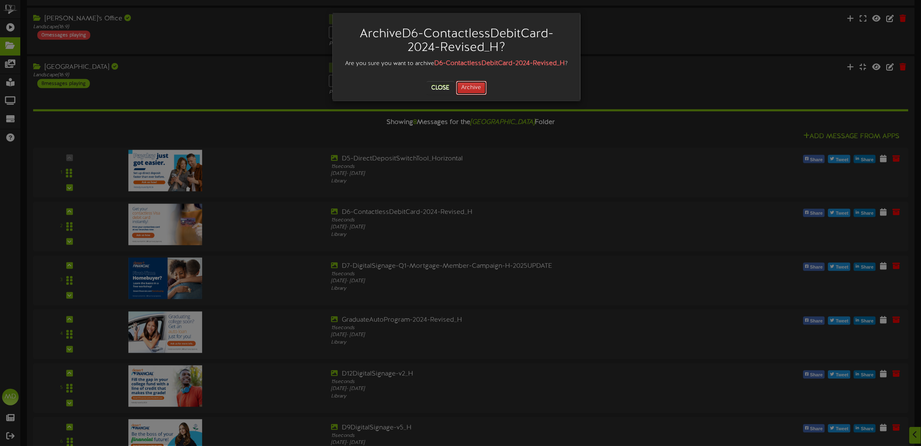
click at [465, 94] on button "Archive" at bounding box center [471, 88] width 31 height 14
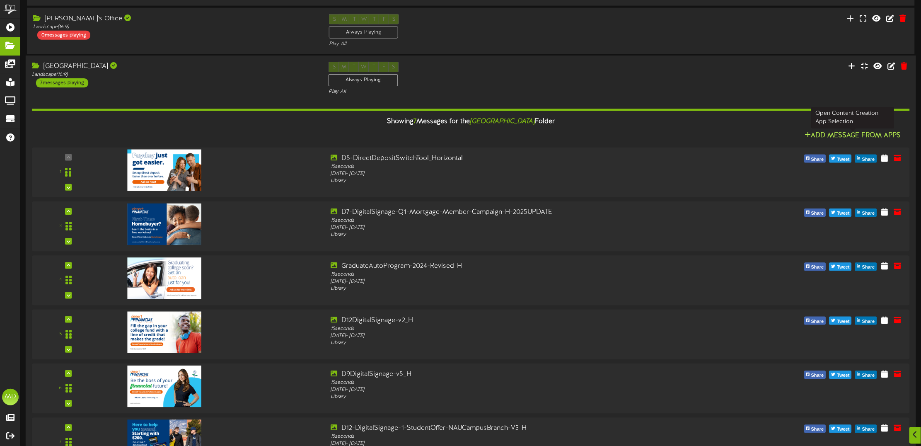
click at [852, 137] on button "Add Message From Apps" at bounding box center [853, 136] width 102 height 10
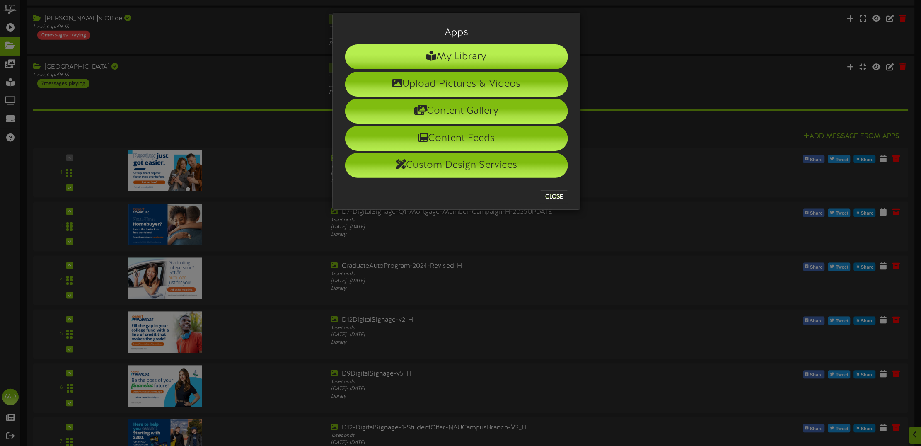
click at [458, 57] on li "My Library" at bounding box center [456, 56] width 223 height 25
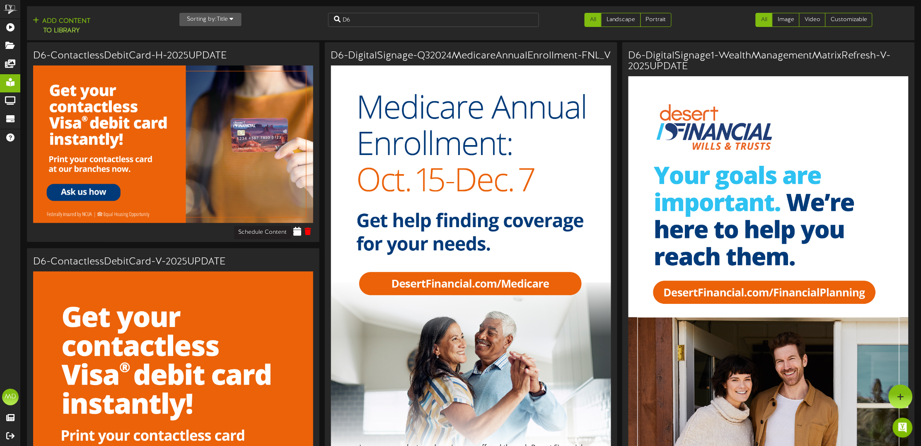
click at [298, 230] on icon at bounding box center [297, 231] width 8 height 9
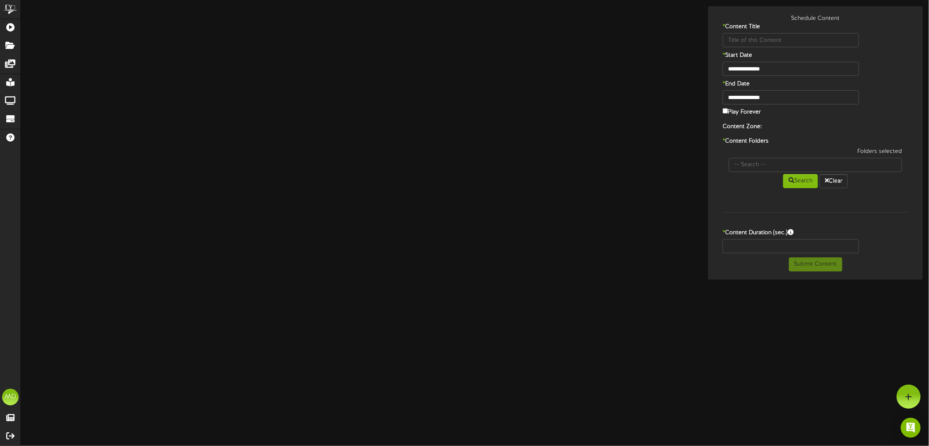
type input "D6-ContactlessDebitCard-H-2025UPDATE"
type input "8"
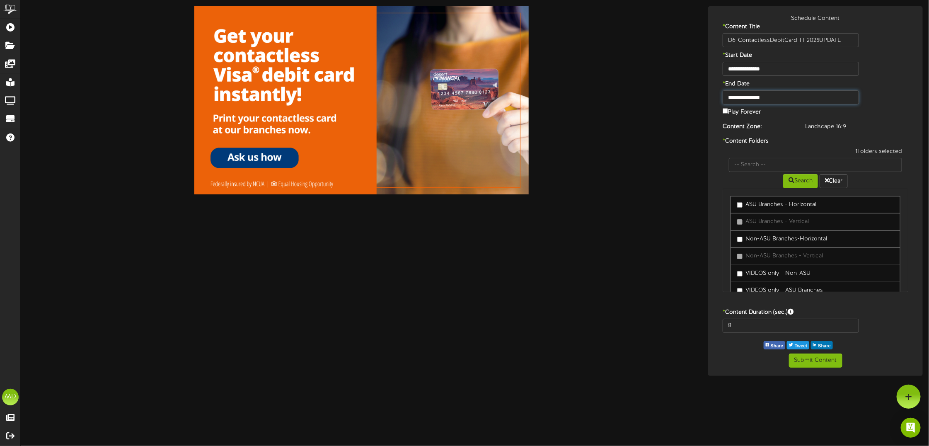
click at [743, 92] on input "**********" at bounding box center [791, 97] width 136 height 14
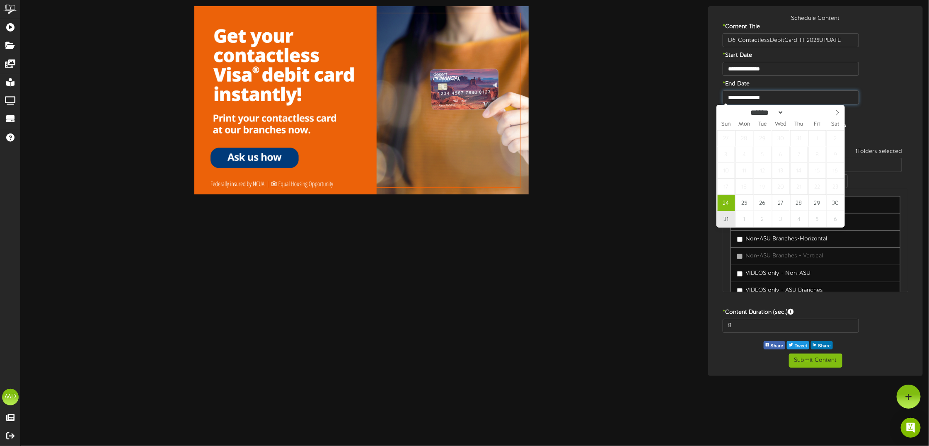
type input "**********"
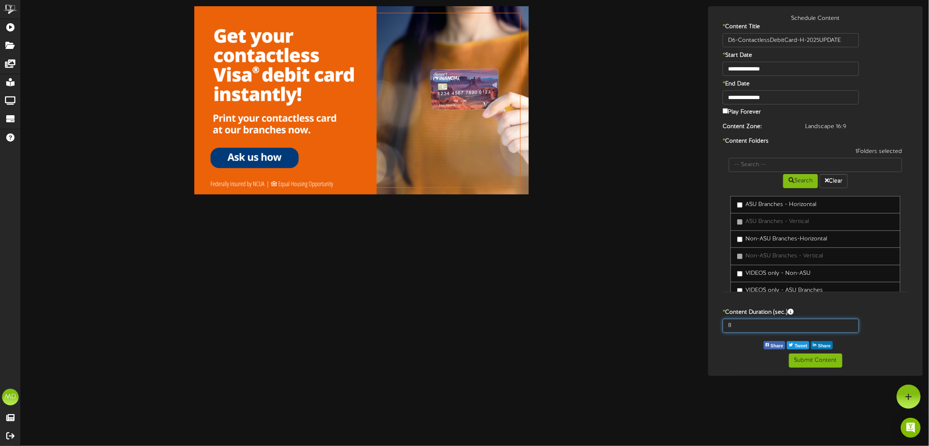
drag, startPoint x: 741, startPoint y: 319, endPoint x: 717, endPoint y: 325, distance: 24.3
click at [718, 324] on div "8" at bounding box center [790, 326] width 149 height 14
type input "15"
click at [821, 357] on button "Submit Content" at bounding box center [815, 360] width 53 height 14
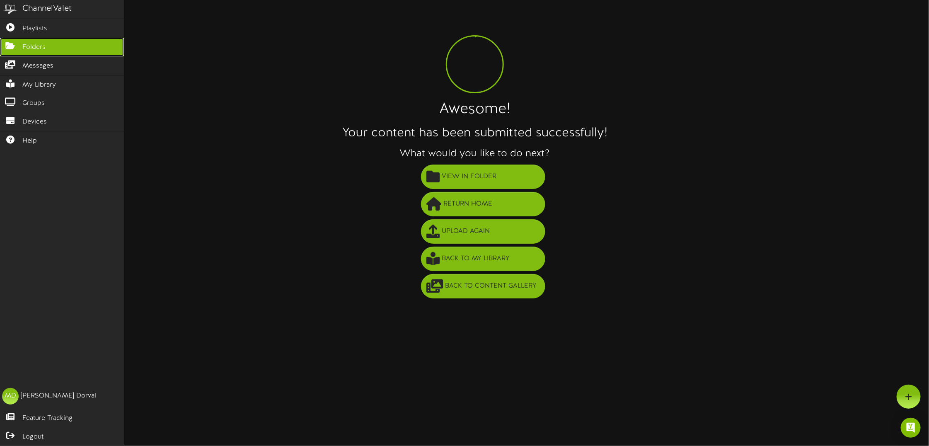
click at [29, 46] on span "Folders" at bounding box center [33, 48] width 23 height 10
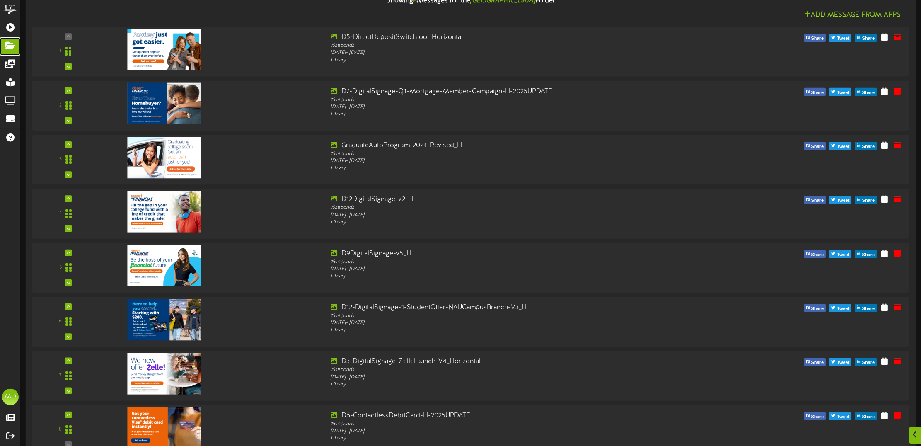
scroll to position [570, 0]
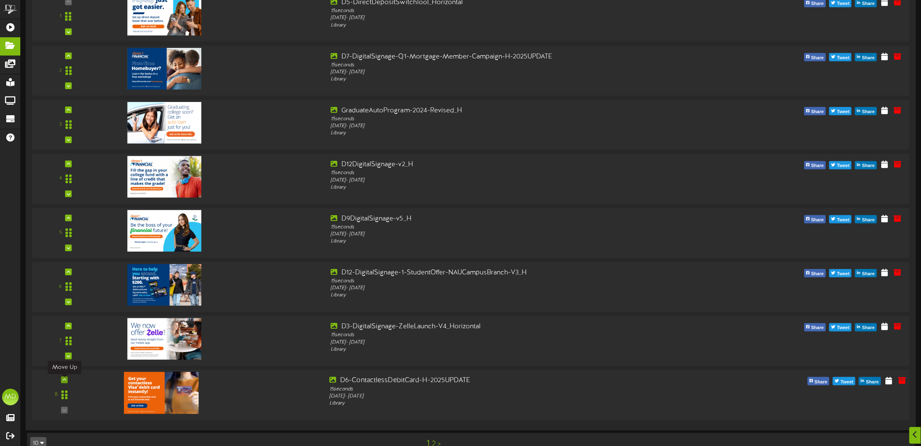
click at [65, 383] on div at bounding box center [64, 380] width 7 height 7
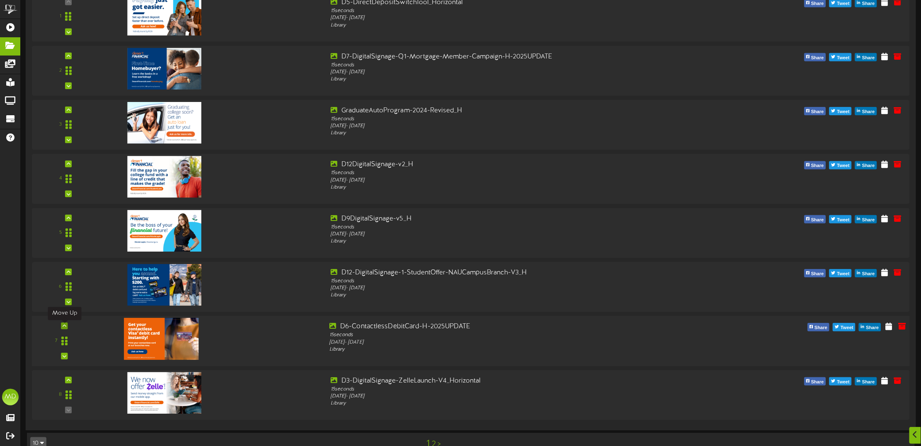
click at [66, 329] on div at bounding box center [64, 325] width 7 height 7
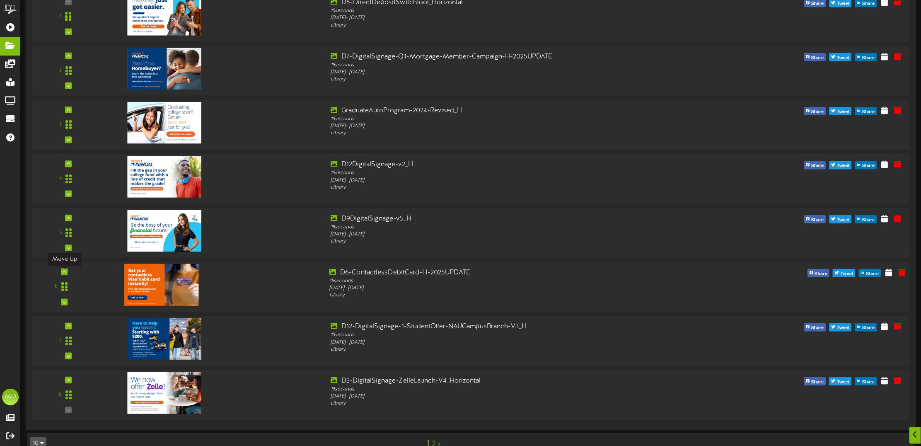
click at [65, 274] on icon at bounding box center [65, 272] width 4 height 4
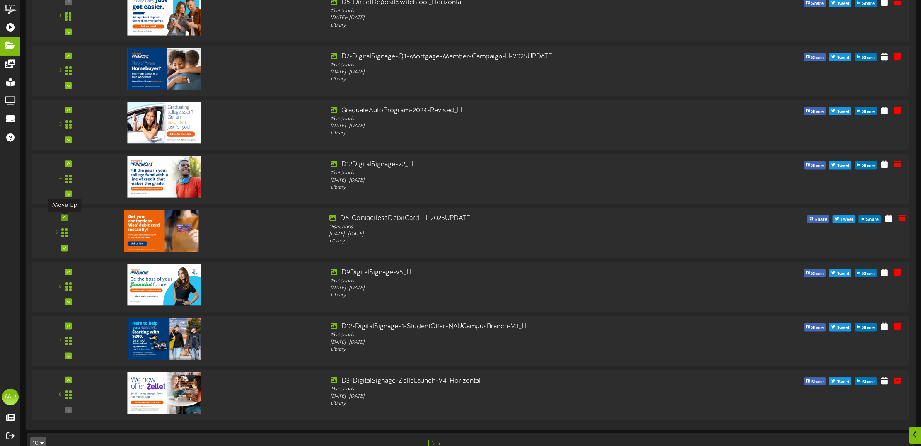
click at [64, 220] on icon at bounding box center [65, 217] width 4 height 4
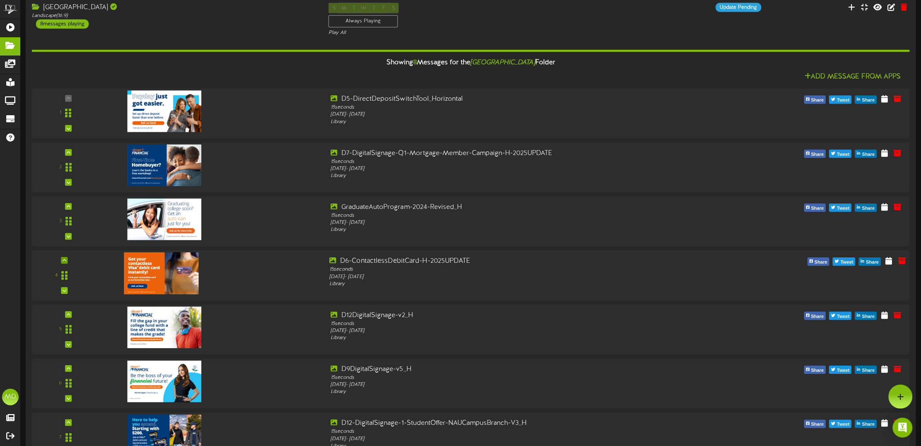
scroll to position [466, 0]
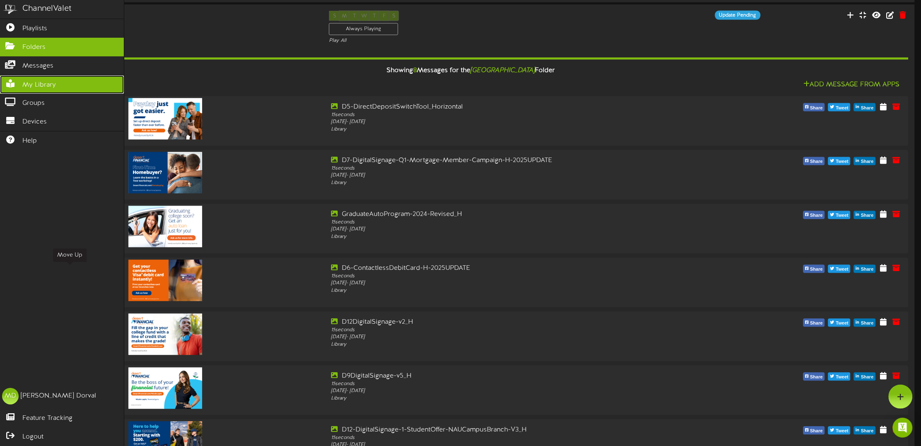
click at [38, 80] on span "My Library" at bounding box center [39, 85] width 34 height 10
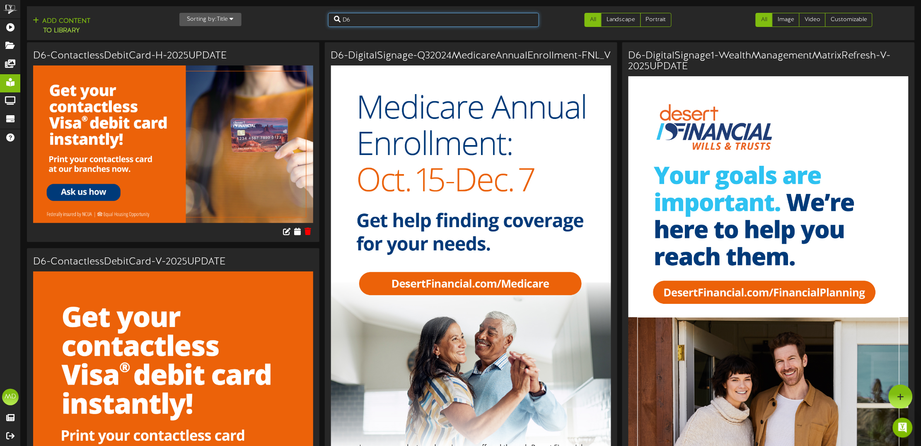
click at [365, 19] on input "D6" at bounding box center [433, 20] width 211 height 14
click at [365, 18] on input "D6" at bounding box center [433, 20] width 211 height 14
type input "medicar"
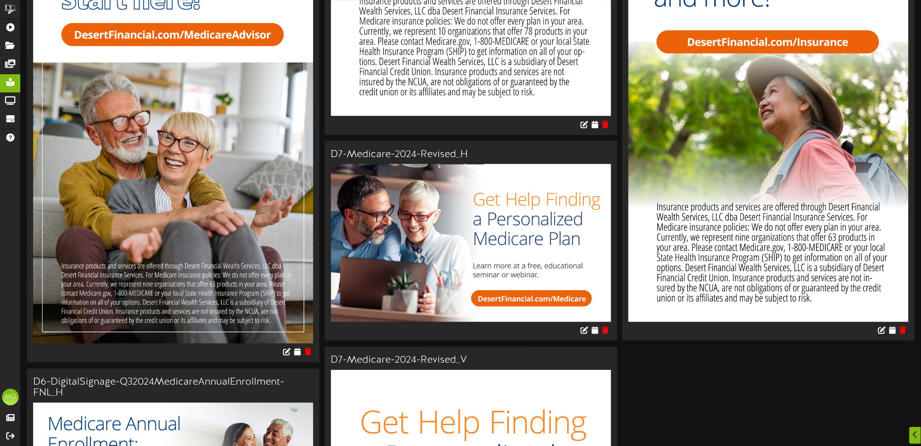
scroll to position [466, 0]
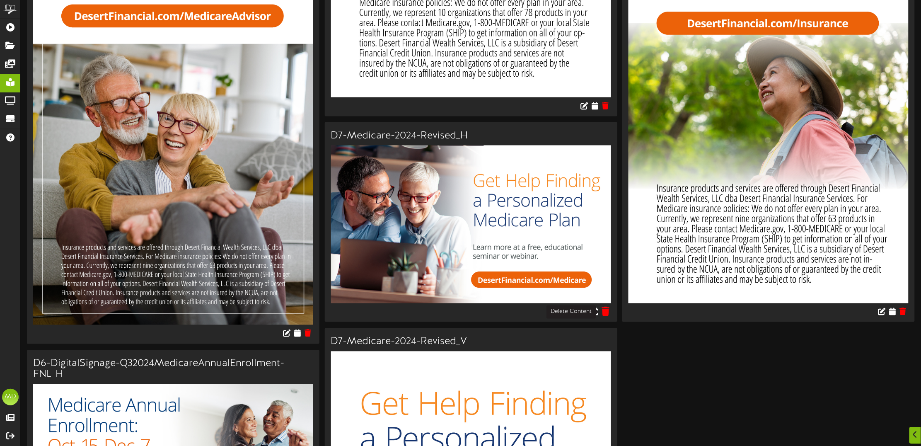
click at [606, 313] on icon at bounding box center [606, 311] width 8 height 9
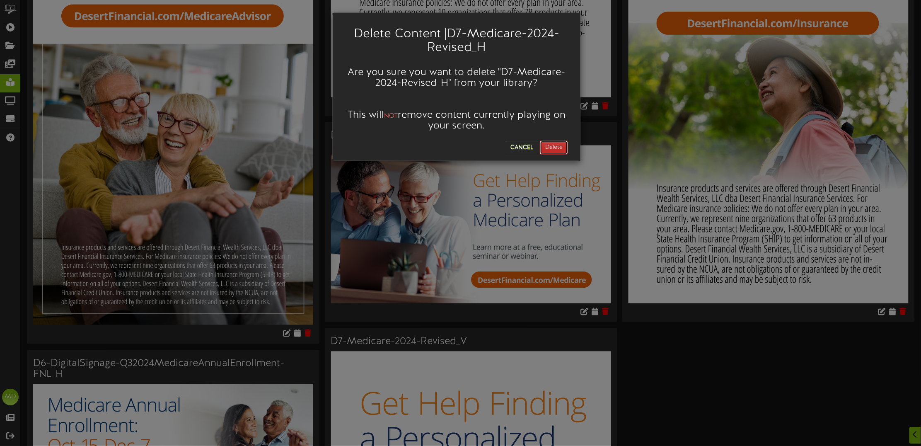
click at [558, 148] on button "Delete" at bounding box center [554, 147] width 28 height 14
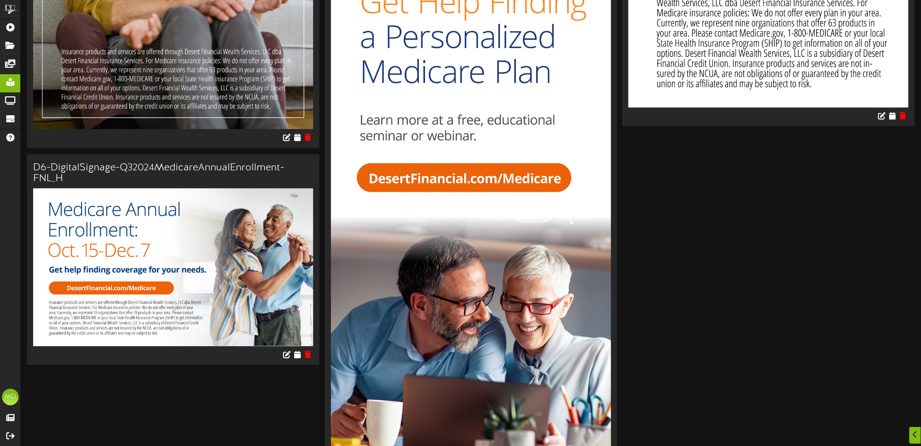
scroll to position [687, 0]
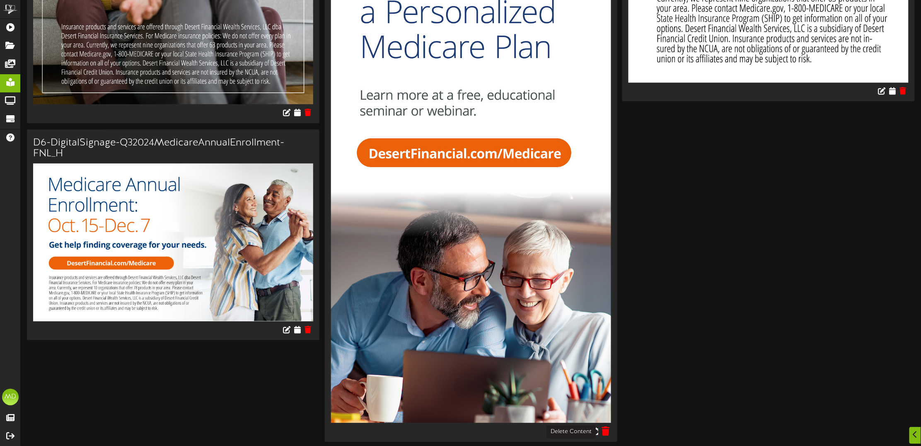
click at [606, 430] on icon at bounding box center [606, 430] width 8 height 9
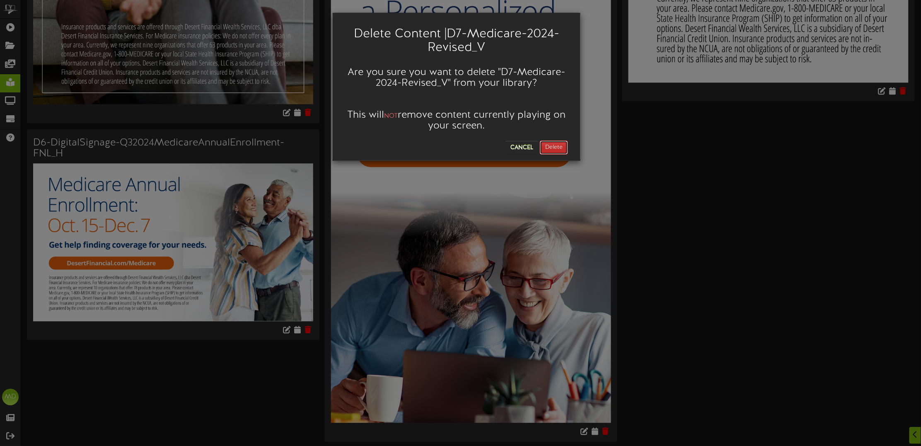
click at [553, 145] on button "Delete" at bounding box center [554, 147] width 28 height 14
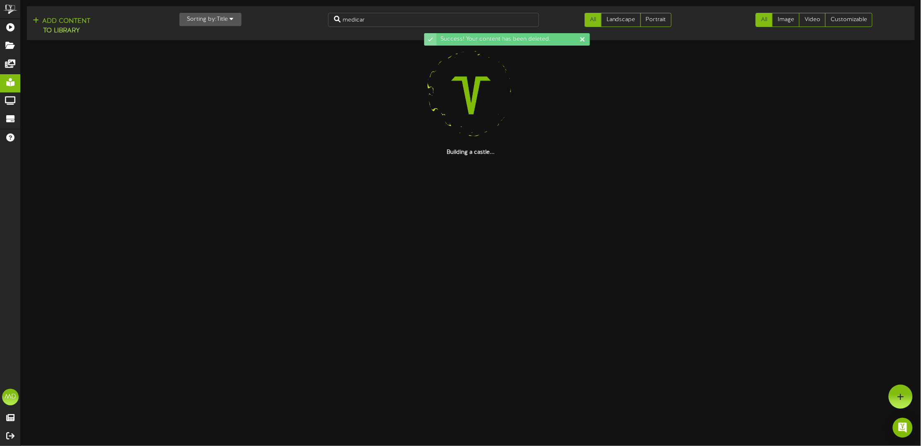
scroll to position [0, 0]
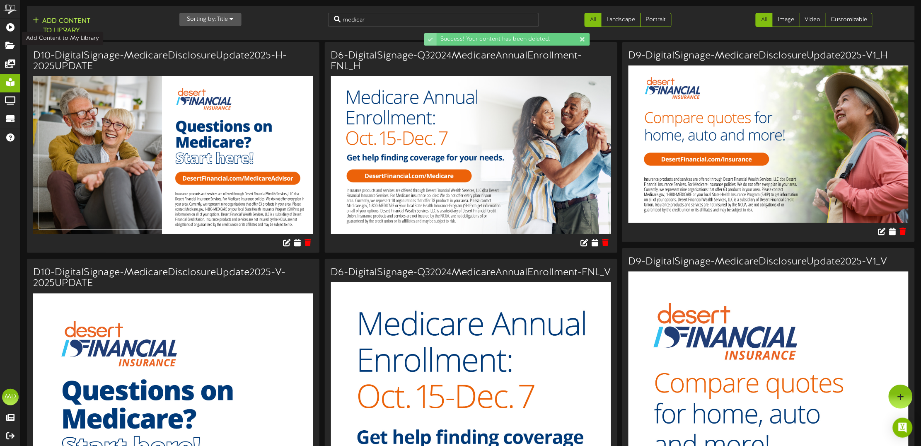
click at [68, 22] on button "Add Content to Library" at bounding box center [61, 26] width 63 height 20
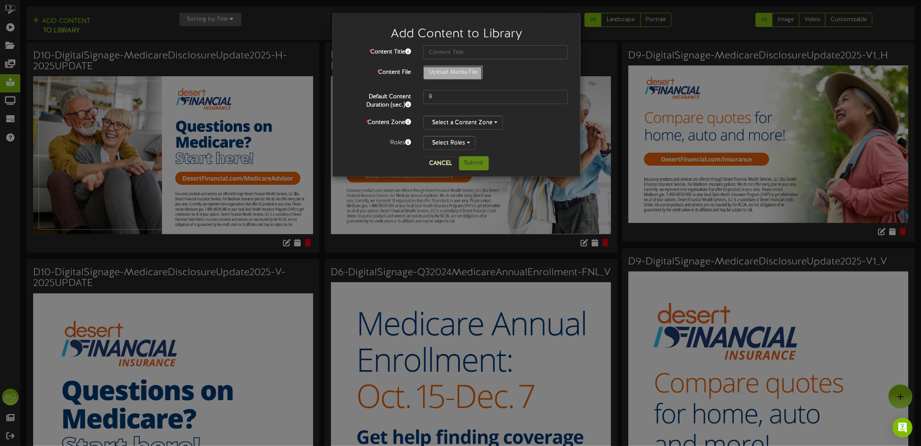
click at [443, 71] on input "Upload Media File" at bounding box center [32, 95] width 902 height 59
type input "**********"
type input "Medicare-H-2025UPDATE"
drag, startPoint x: 442, startPoint y: 100, endPoint x: 405, endPoint y: 91, distance: 37.5
click at [416, 99] on div "Default Content Duration (sec.) 8" at bounding box center [456, 99] width 235 height 19
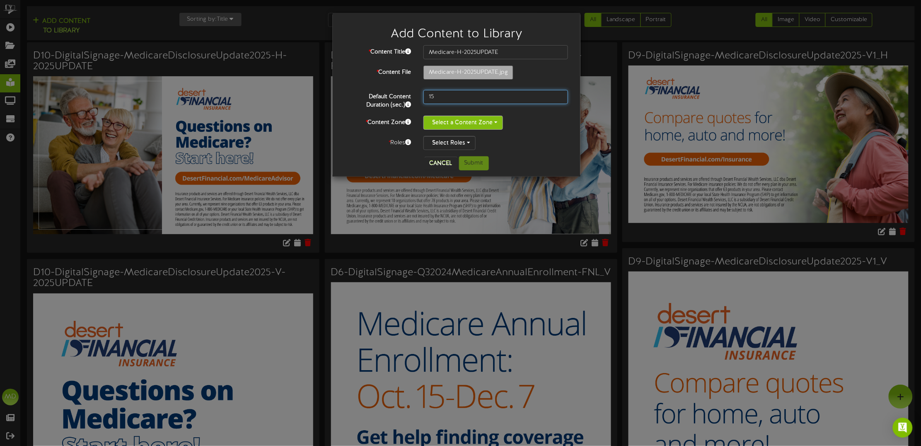
type input "15"
click at [452, 121] on button "Select a Content Zone" at bounding box center [463, 123] width 80 height 14
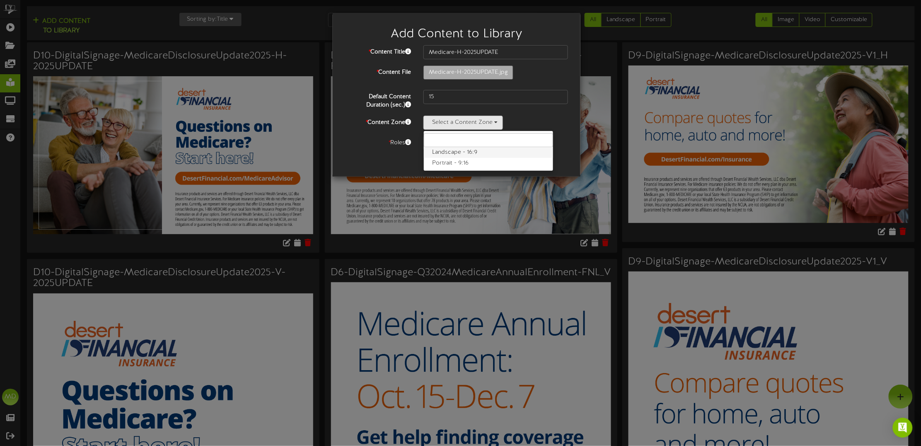
click at [465, 152] on label "Landscape - 16:9" at bounding box center [488, 152] width 129 height 11
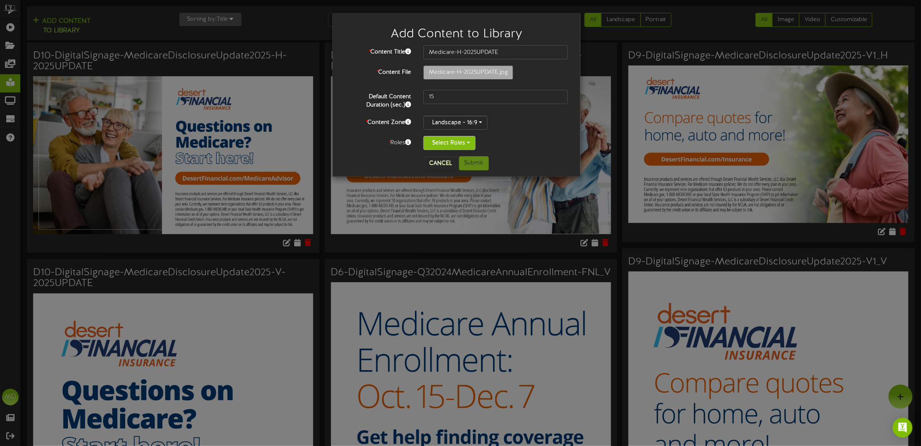
click at [465, 143] on button "Select Roles" at bounding box center [449, 143] width 52 height 14
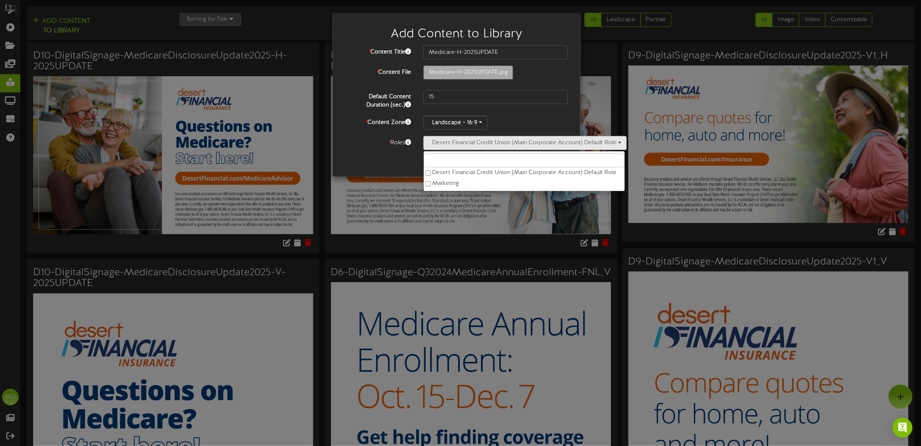
click at [525, 118] on div "Landscape - 16:9 Landscape - 16:9 Portrait - 9:16" at bounding box center [495, 123] width 145 height 14
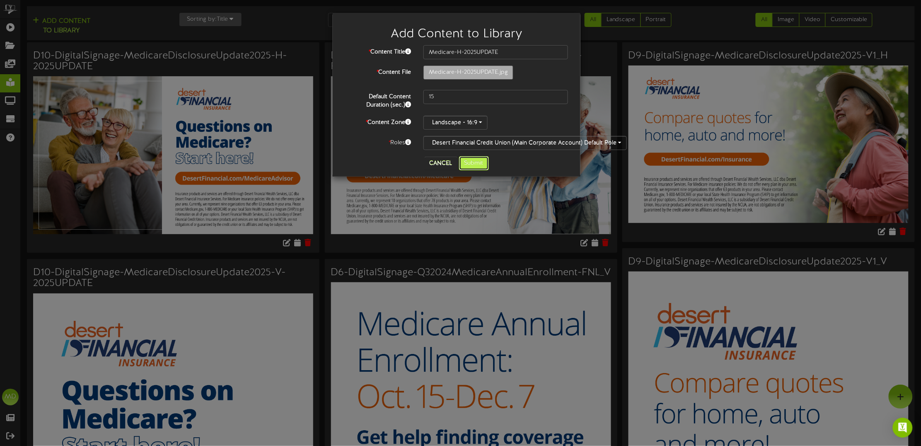
click at [477, 164] on button "Submit" at bounding box center [474, 163] width 30 height 14
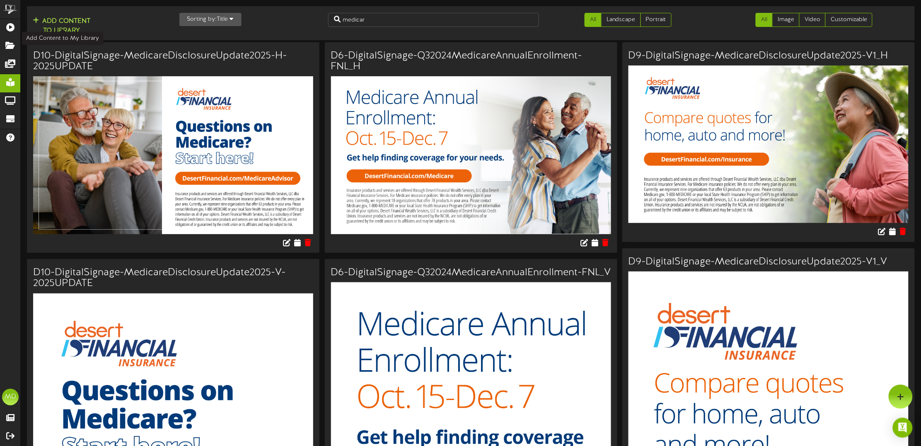
click at [68, 19] on button "Add Content to Library" at bounding box center [61, 26] width 63 height 20
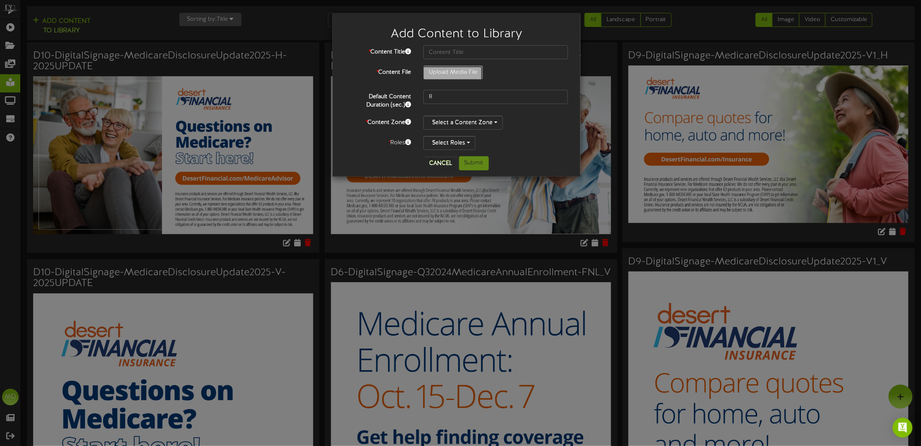
click at [464, 70] on input "Upload Media File" at bounding box center [32, 95] width 902 height 59
type input "**********"
type input "Medicare-V-2025UPDATE"
drag, startPoint x: 422, startPoint y: 99, endPoint x: 411, endPoint y: 100, distance: 10.4
click at [412, 100] on div "Default Content Duration (sec.) 8" at bounding box center [456, 99] width 235 height 19
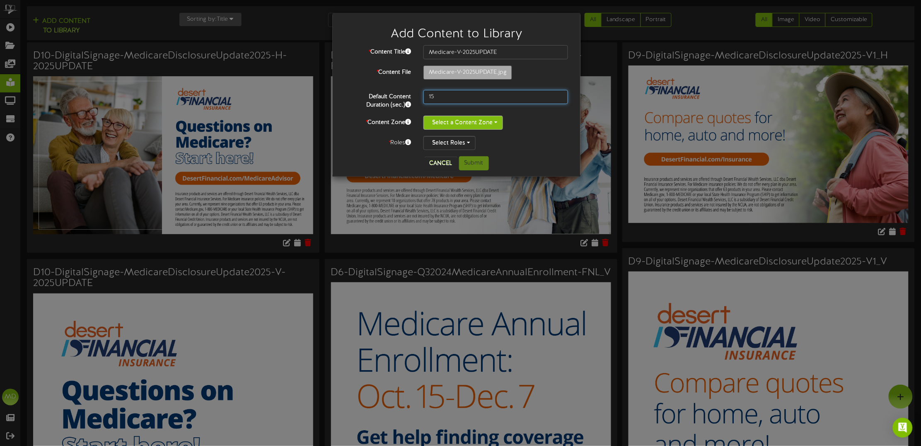
type input "15"
click at [453, 120] on button "Select a Content Zone" at bounding box center [463, 123] width 80 height 14
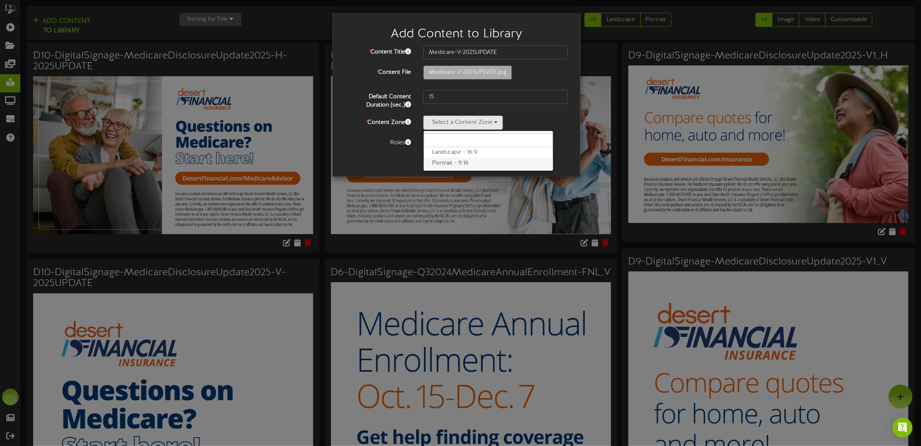
click at [457, 162] on label "Portrait - 9:16" at bounding box center [488, 163] width 129 height 11
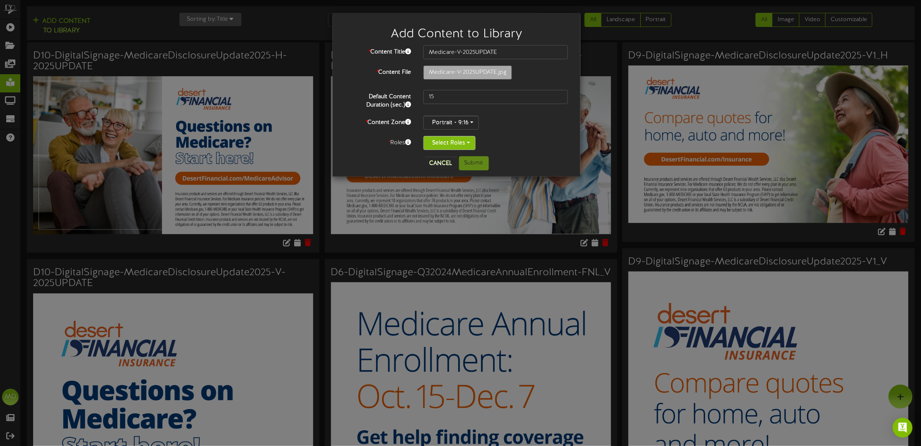
click at [469, 145] on button "Select Roles" at bounding box center [449, 143] width 52 height 14
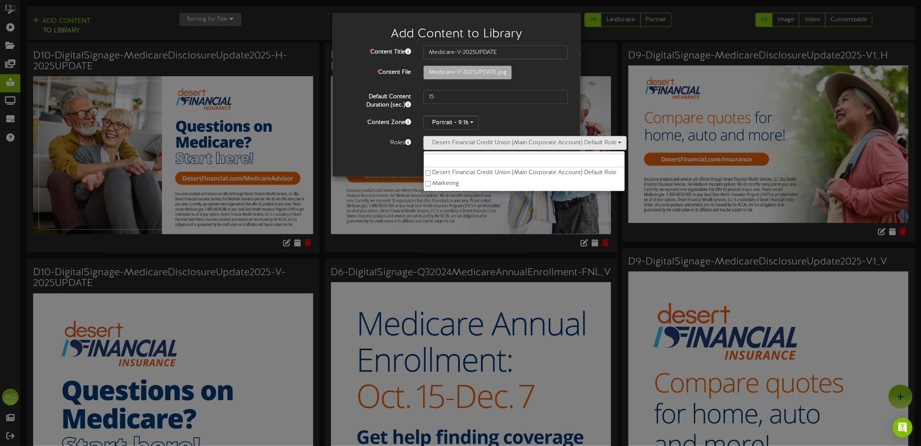
click at [370, 150] on div "* Content Title Medicare-V-2025UPDATE * Content File Medicare-V-2025UPDATE.jpg …" at bounding box center [456, 100] width 235 height 111
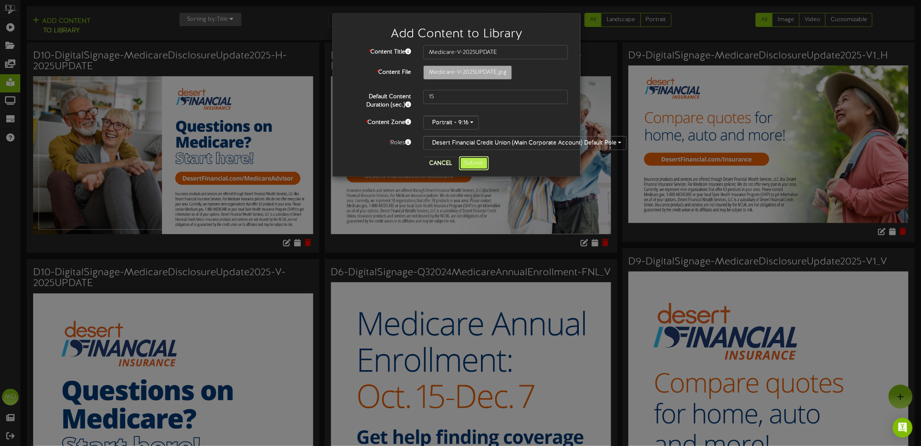
click at [479, 167] on button "Submit" at bounding box center [474, 163] width 30 height 14
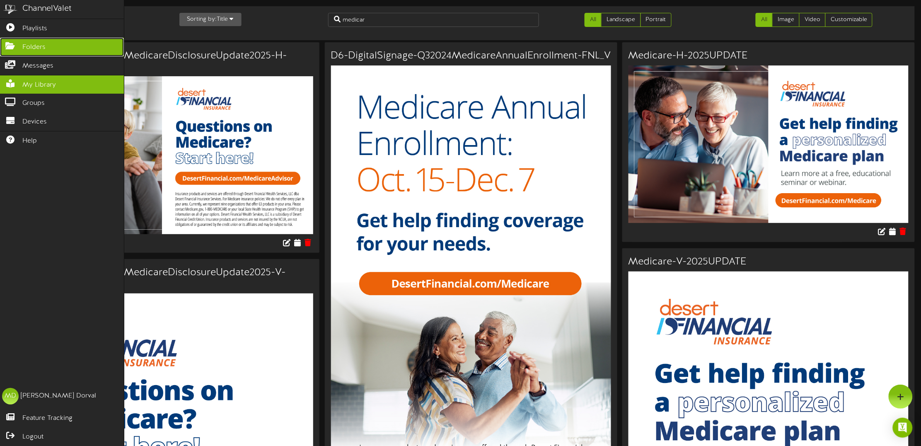
click at [35, 48] on span "Folders" at bounding box center [33, 48] width 23 height 10
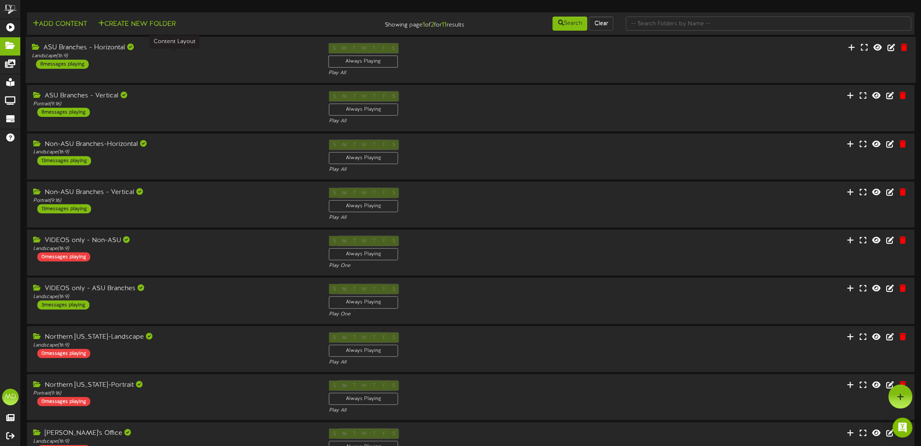
click at [186, 56] on div "Landscape ( 16:9 )" at bounding box center [174, 56] width 284 height 7
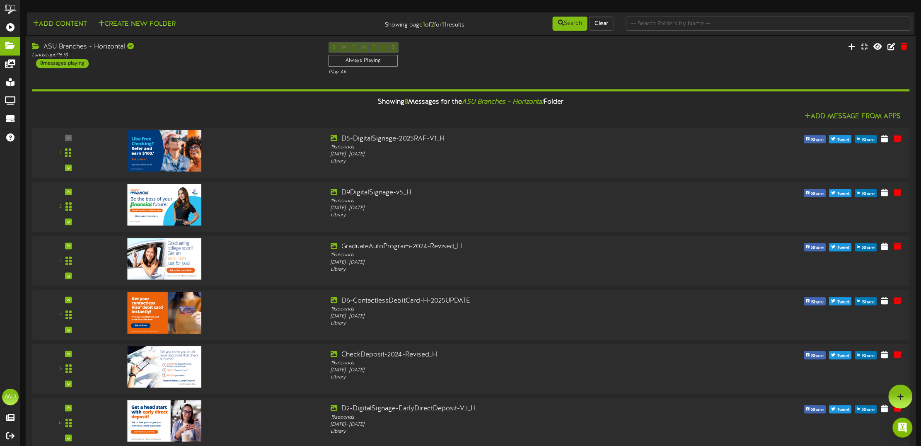
click at [257, 106] on div "Showing 8 Messages for the ASU Branches - Horizontal Folder" at bounding box center [471, 103] width 890 height 18
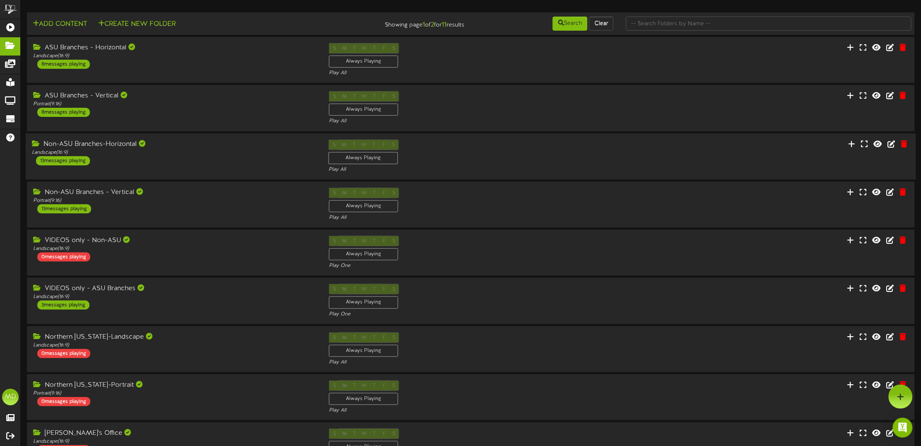
click at [216, 140] on div "Non-ASU Branches-Horizontal" at bounding box center [174, 144] width 284 height 10
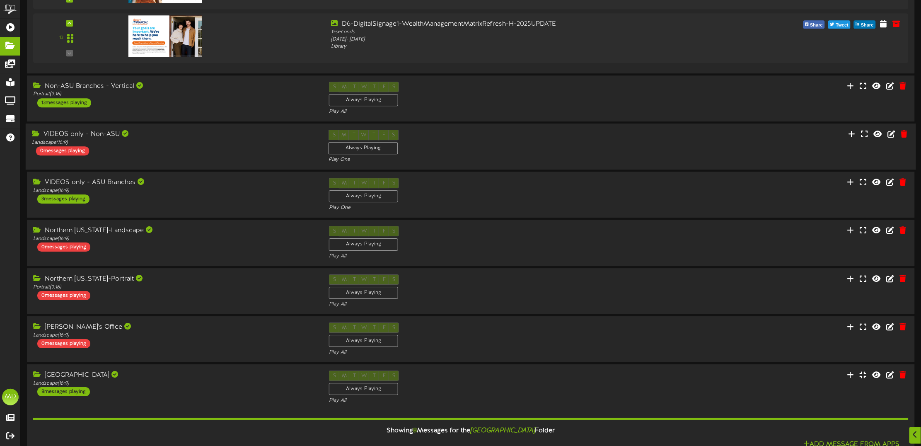
scroll to position [984, 0]
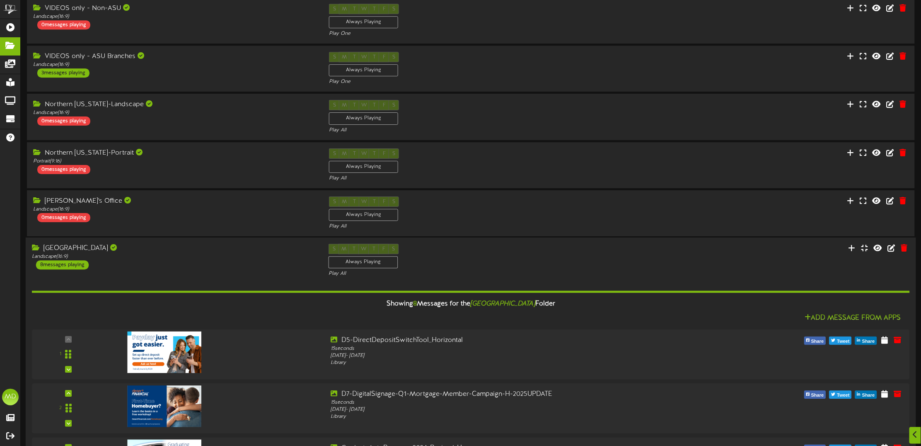
click at [218, 253] on div "[GEOGRAPHIC_DATA]" at bounding box center [174, 249] width 284 height 10
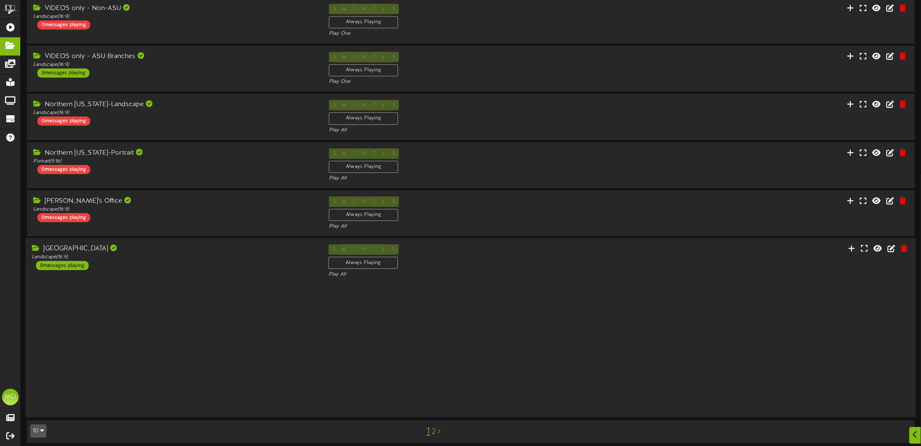
scroll to position [859, 0]
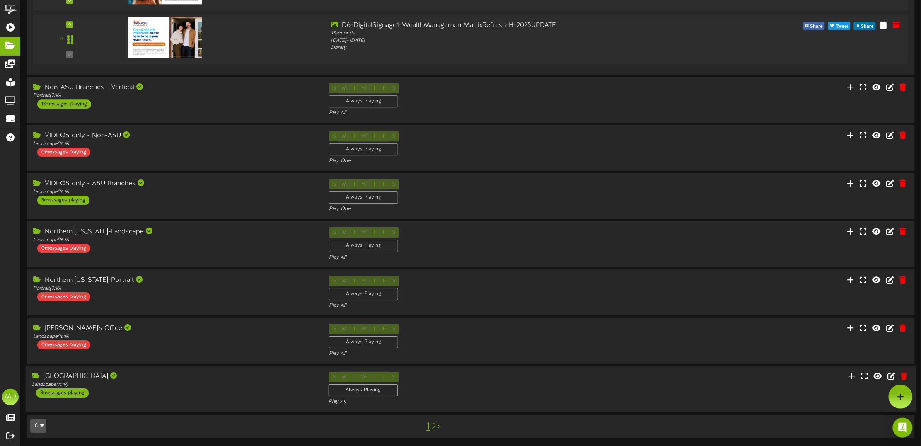
click at [210, 377] on div "[GEOGRAPHIC_DATA]" at bounding box center [174, 377] width 284 height 10
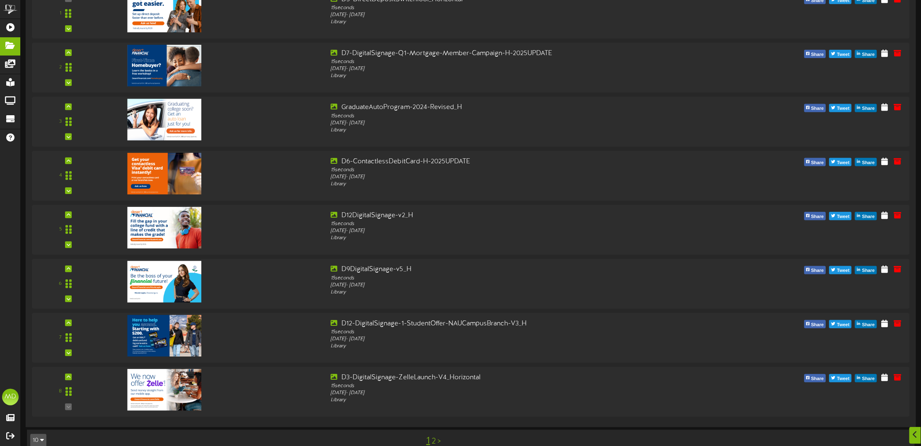
scroll to position [1341, 0]
